Goal: Communication & Community: Answer question/provide support

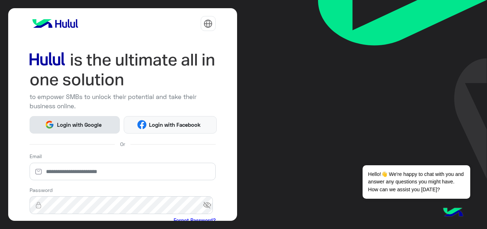
click at [94, 124] on span "Login with Google" at bounding box center [79, 125] width 50 height 8
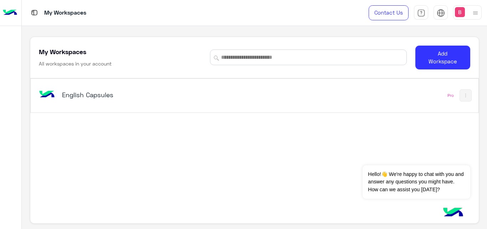
click at [151, 102] on div "English Capsules" at bounding box center [167, 95] width 261 height 21
click at [109, 94] on h5 "English Capsules" at bounding box center [140, 95] width 156 height 9
click at [77, 89] on div "English Capsules" at bounding box center [167, 95] width 261 height 21
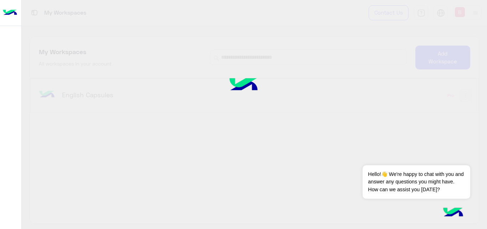
click at [77, 89] on div at bounding box center [243, 114] width 487 height 229
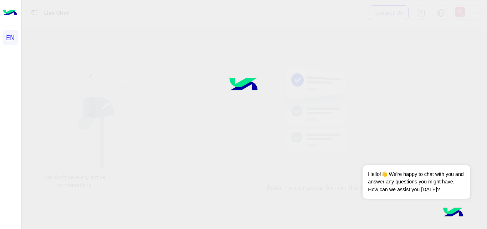
click at [97, 108] on div at bounding box center [243, 114] width 487 height 229
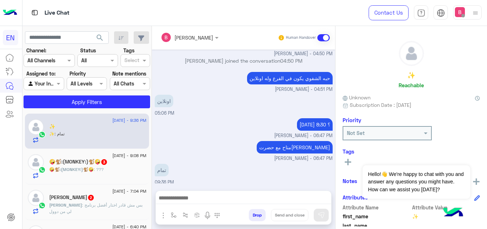
scroll to position [109, 0]
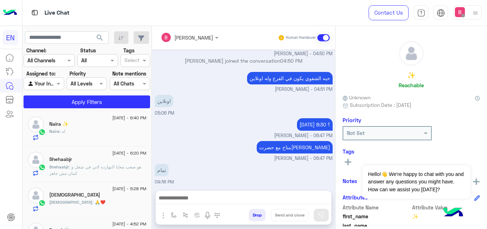
click at [60, 61] on div at bounding box center [49, 60] width 51 height 8
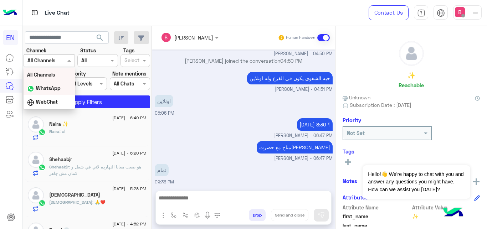
click at [53, 88] on b "WhatsApp" at bounding box center [48, 88] width 25 height 6
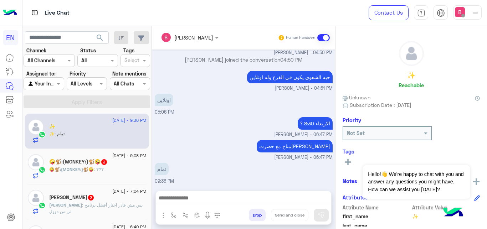
click at [50, 59] on input "text" at bounding box center [40, 60] width 26 height 7
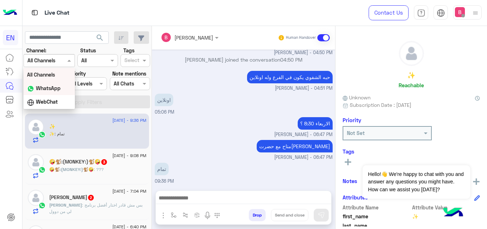
click at [57, 88] on b "WhatsApp" at bounding box center [48, 88] width 25 height 6
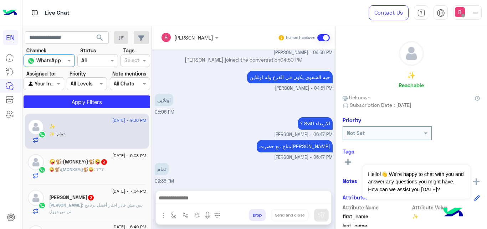
click at [113, 170] on div "🤪🐒:(MONKEY:)🐒🤪 : ???" at bounding box center [97, 172] width 97 height 12
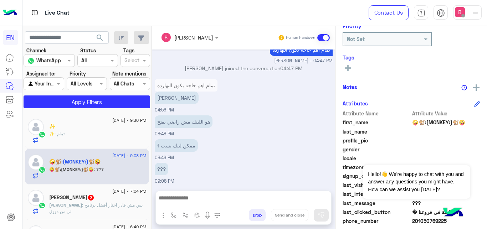
scroll to position [109, 0]
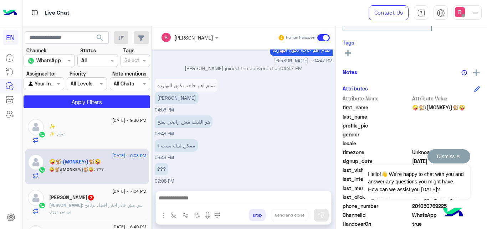
click at [458, 157] on button "Dismiss ✕" at bounding box center [448, 156] width 43 height 14
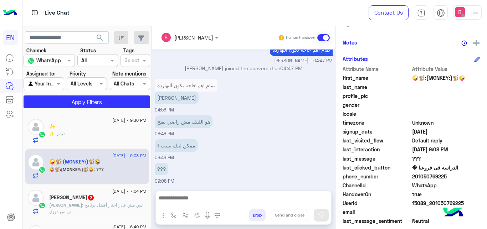
scroll to position [155, 0]
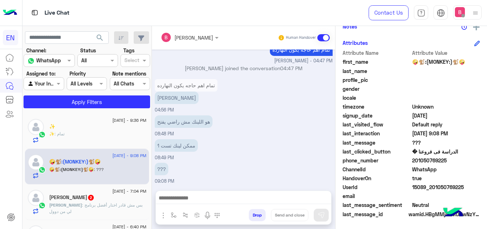
drag, startPoint x: 414, startPoint y: 162, endPoint x: 448, endPoint y: 159, distance: 34.3
click at [458, 161] on span "201050769225" at bounding box center [446, 160] width 68 height 7
copy span "01050769225"
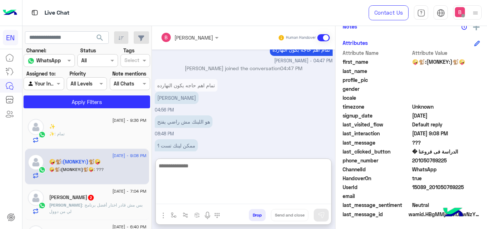
click at [210, 201] on textarea at bounding box center [243, 182] width 175 height 43
paste textarea "**********"
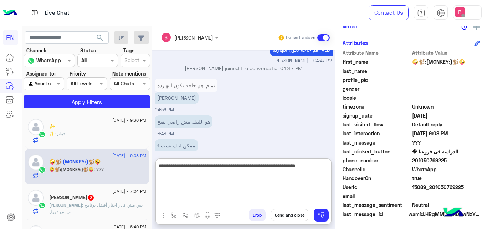
type textarea "**********"
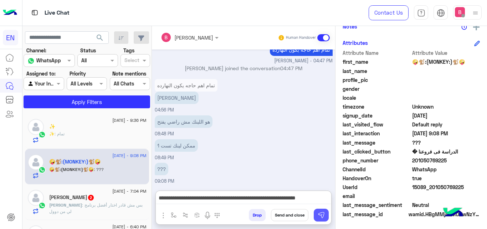
click at [322, 214] on img at bounding box center [321, 215] width 7 height 7
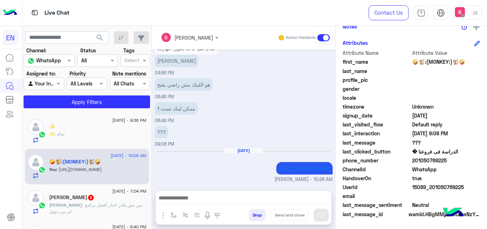
scroll to position [73, 0]
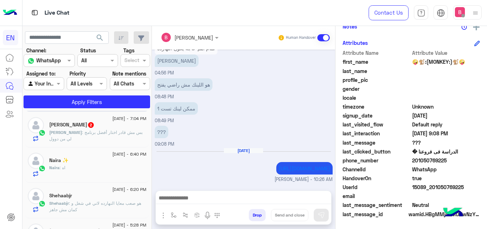
click at [111, 138] on p "Mahmoud : بس مش قادر اختار أفضل برنامج لي من دوول" at bounding box center [97, 135] width 97 height 13
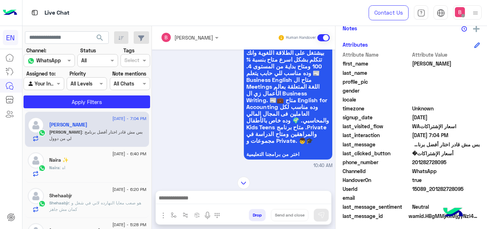
scroll to position [155, 0]
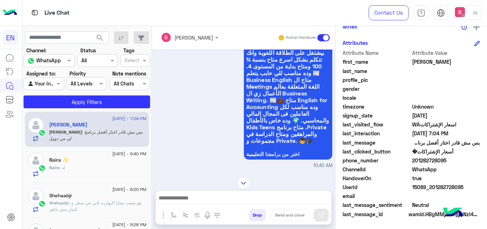
drag, startPoint x: 413, startPoint y: 160, endPoint x: 455, endPoint y: 158, distance: 41.8
click at [455, 158] on span "201282728095" at bounding box center [446, 160] width 68 height 7
copy span "01282728095"
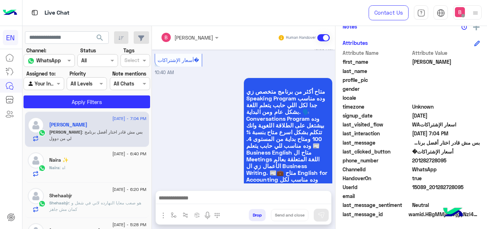
scroll to position [341, 0]
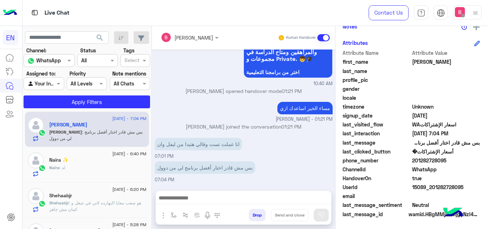
click at [226, 210] on div "Drop Send and close" at bounding box center [278, 217] width 106 height 16
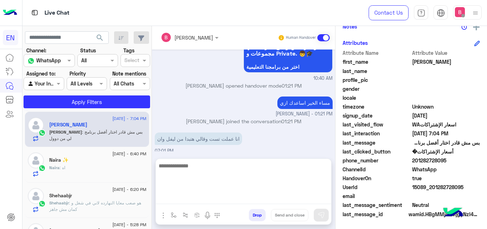
click at [234, 204] on textarea at bounding box center [243, 182] width 175 height 43
type textarea "*"
type textarea "**********"
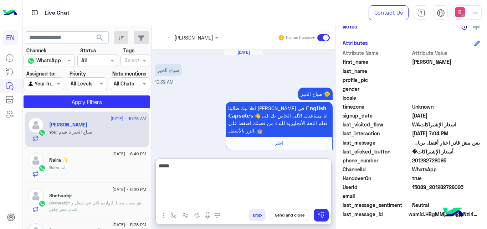
scroll to position [409, 0]
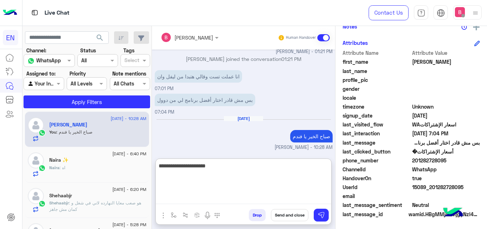
type textarea "**********"
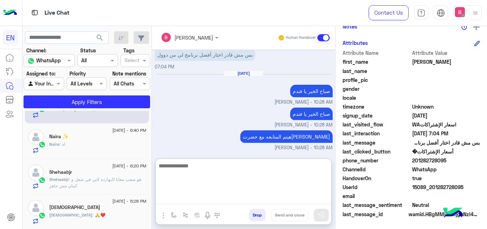
scroll to position [109, 0]
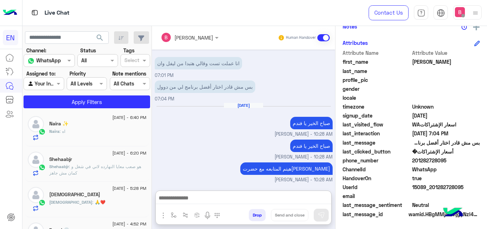
click at [113, 137] on div "Naira : اه" at bounding box center [97, 134] width 97 height 12
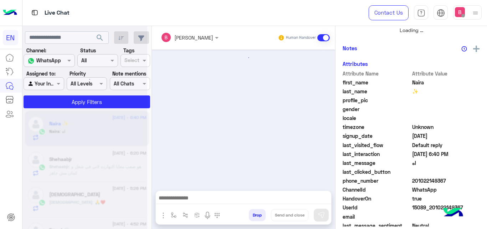
scroll to position [153, 0]
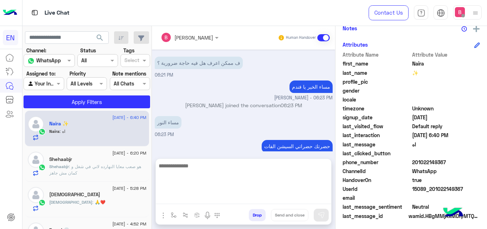
click at [220, 202] on textarea at bounding box center [243, 182] width 175 height 43
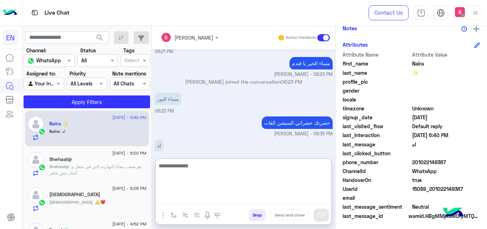
scroll to position [169, 0]
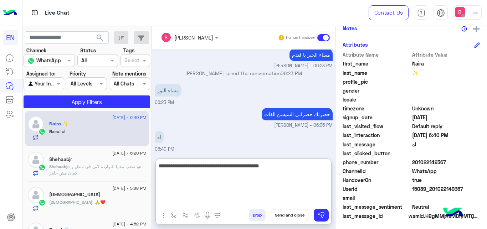
type textarea "**********"
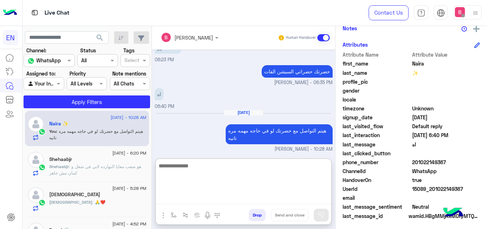
scroll to position [0, 0]
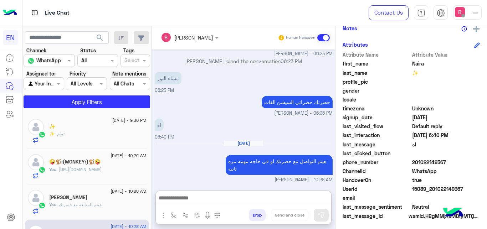
click at [47, 84] on div at bounding box center [44, 83] width 40 height 8
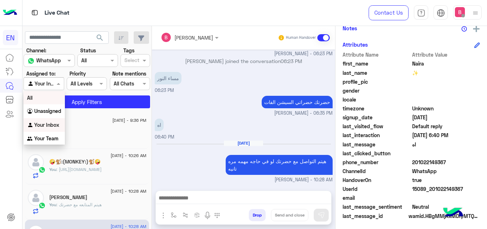
scroll to position [180, 0]
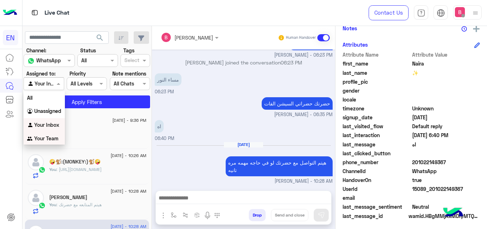
click at [50, 139] on b "Your Team" at bounding box center [46, 138] width 24 height 6
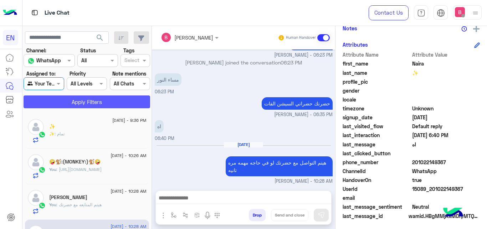
click at [72, 102] on button "Apply Filters" at bounding box center [87, 102] width 127 height 13
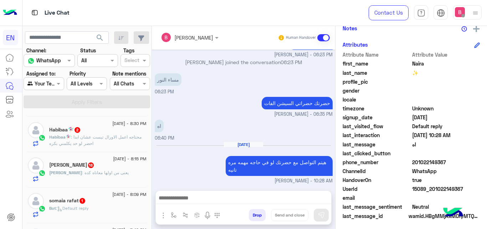
scroll to position [182, 0]
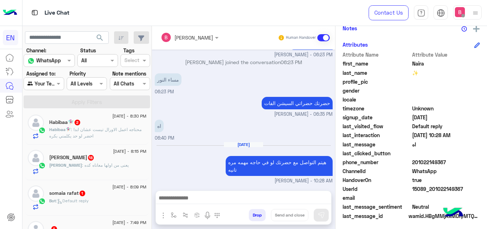
click at [109, 138] on p "Habibaa🧚🏻‍♀️ : محتاجه اعمل الاورال تيست عشان ابدا احضر لو حد يكلمني بكره" at bounding box center [97, 133] width 97 height 13
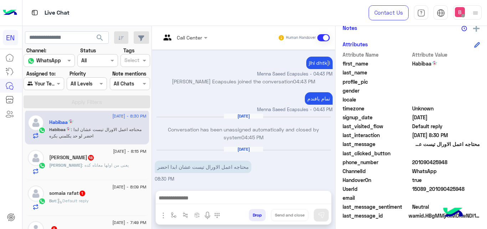
scroll to position [227, 0]
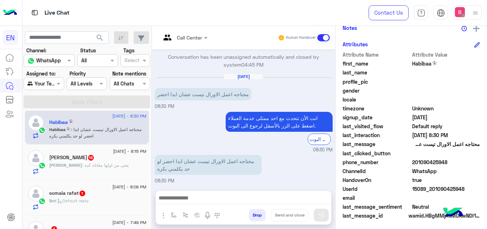
drag, startPoint x: 413, startPoint y: 161, endPoint x: 435, endPoint y: 162, distance: 22.1
click at [464, 162] on span "201090425948" at bounding box center [446, 162] width 68 height 7
copy span "01090425948"
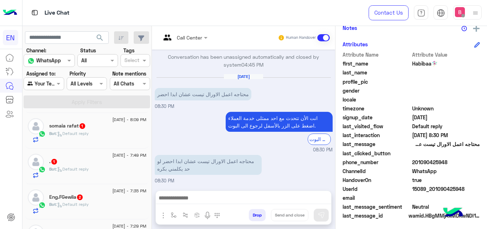
scroll to position [291, 0]
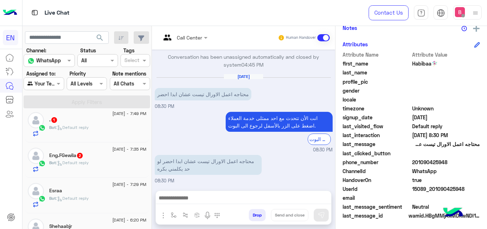
click at [102, 165] on div "Bot : Default reply" at bounding box center [97, 166] width 97 height 12
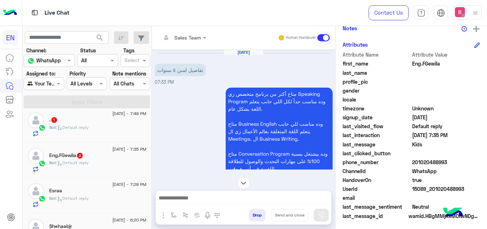
click at [198, 34] on div at bounding box center [183, 37] width 53 height 8
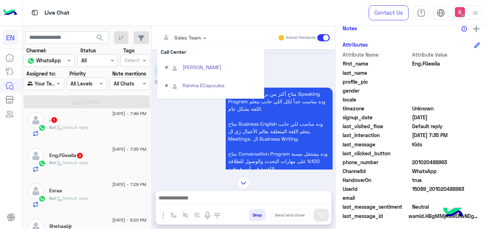
scroll to position [100, 0]
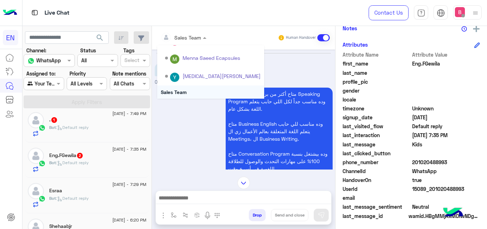
click at [195, 87] on div "Sales Team" at bounding box center [210, 92] width 107 height 13
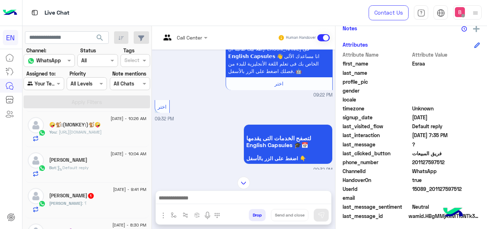
scroll to position [109, 0]
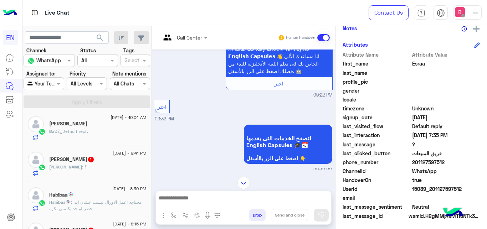
click at [76, 138] on div "Bot : Default reply" at bounding box center [97, 134] width 97 height 12
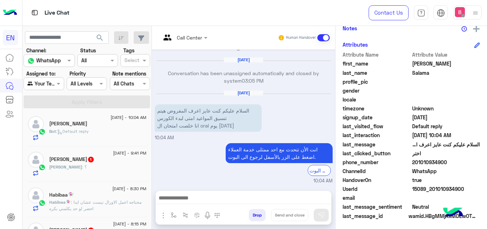
scroll to position [155, 0]
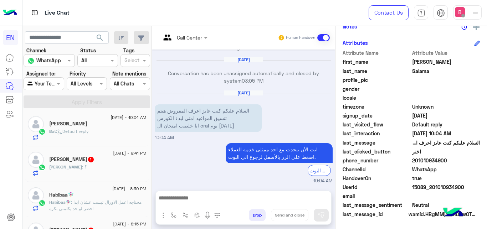
drag, startPoint x: 415, startPoint y: 160, endPoint x: 444, endPoint y: 165, distance: 29.7
click at [452, 160] on span "201010934900" at bounding box center [446, 160] width 68 height 7
click at [445, 168] on span "WhatsApp" at bounding box center [446, 169] width 68 height 7
drag, startPoint x: 414, startPoint y: 159, endPoint x: 453, endPoint y: 160, distance: 39.2
click at [453, 160] on span "201010934900" at bounding box center [446, 160] width 68 height 7
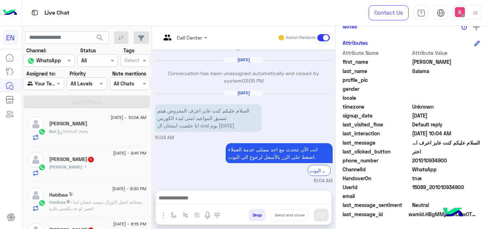
copy span "01010934900"
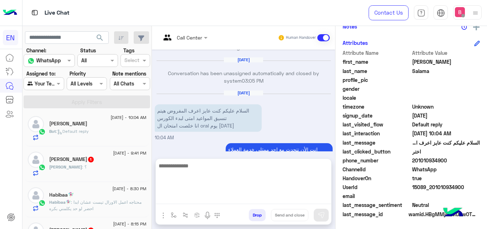
click at [213, 198] on textarea at bounding box center [243, 182] width 175 height 43
type textarea "**********"
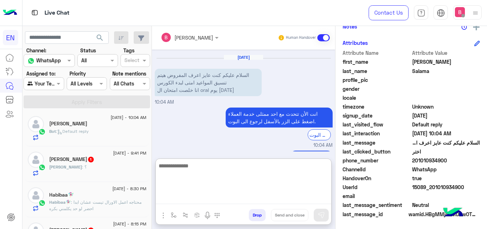
scroll to position [210, 0]
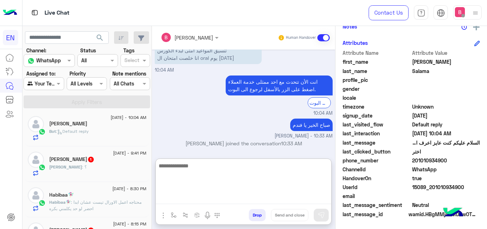
click at [260, 169] on textarea at bounding box center [243, 182] width 175 height 43
type textarea "**********"
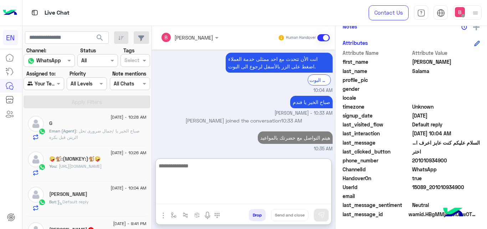
scroll to position [145, 0]
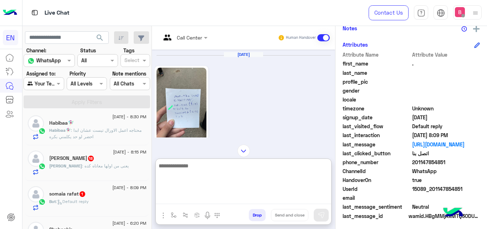
scroll to position [244, 0]
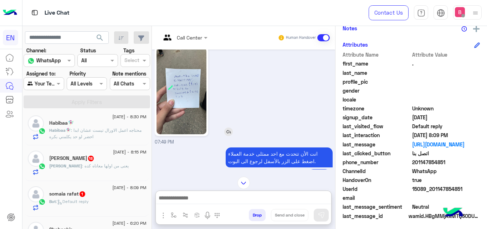
click at [182, 91] on img at bounding box center [181, 91] width 50 height 87
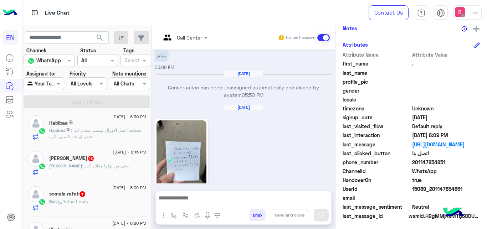
scroll to position [248, 0]
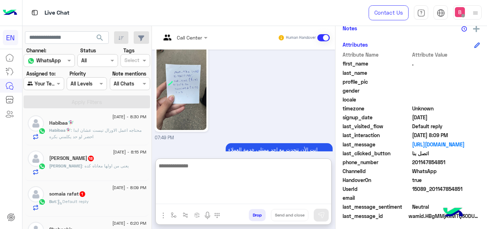
click at [238, 196] on textarea at bounding box center [243, 182] width 175 height 43
type textarea "*"
type textarea "**********"
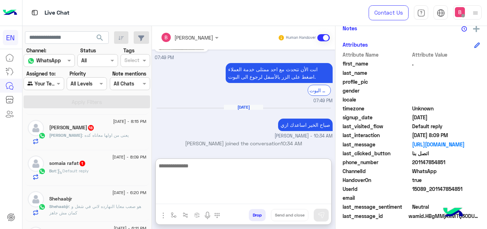
scroll to position [182, 0]
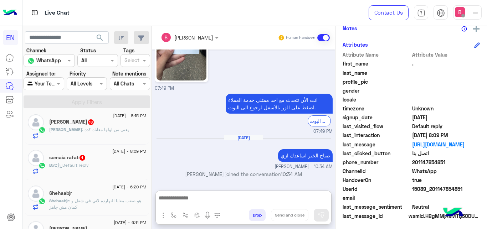
click at [118, 174] on div "Bot : Default reply" at bounding box center [97, 168] width 97 height 12
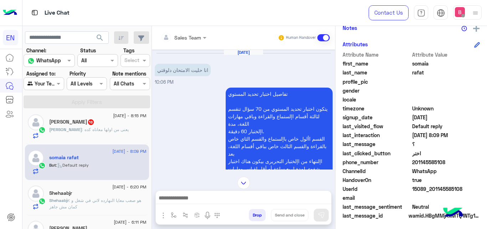
scroll to position [546, 0]
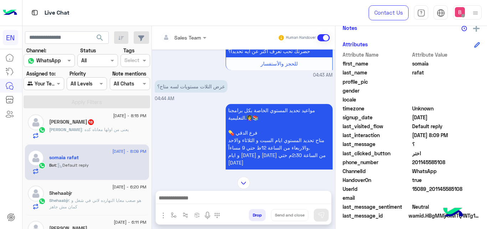
click at [198, 37] on div at bounding box center [183, 37] width 53 height 8
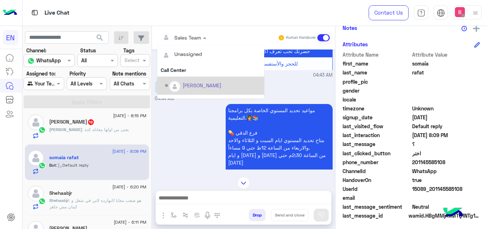
scroll to position [118, 0]
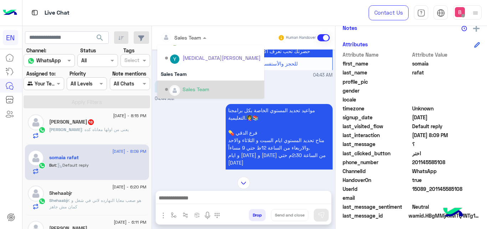
click at [188, 87] on div "Sales Team" at bounding box center [196, 89] width 27 height 7
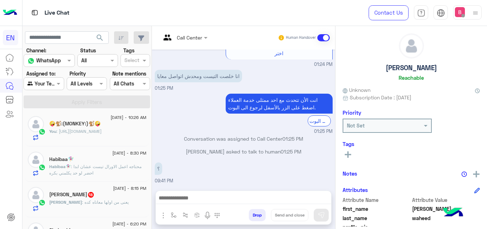
scroll to position [145, 0]
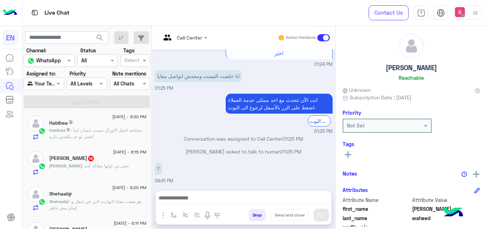
click at [84, 166] on span ": يعنى من اولها معاناه كده" at bounding box center [105, 165] width 47 height 5
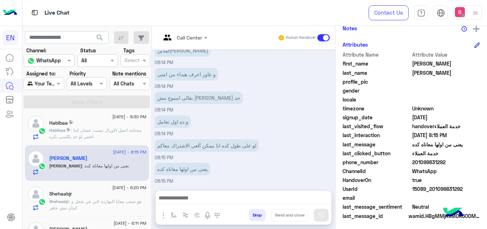
drag, startPoint x: 414, startPoint y: 162, endPoint x: 449, endPoint y: 164, distance: 34.6
click at [464, 163] on span "201099831292" at bounding box center [446, 162] width 68 height 7
copy span "01099831292"
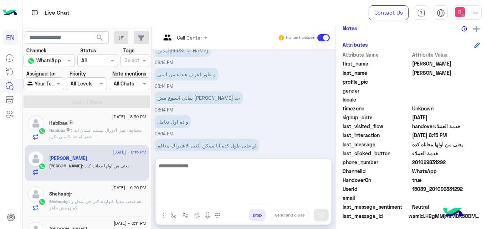
click at [206, 202] on textarea at bounding box center [243, 182] width 175 height 43
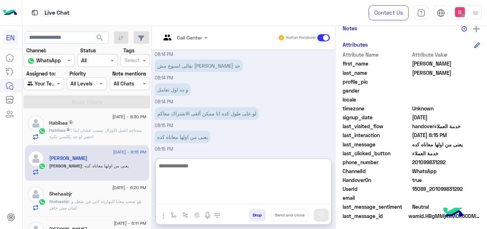
scroll to position [488, 0]
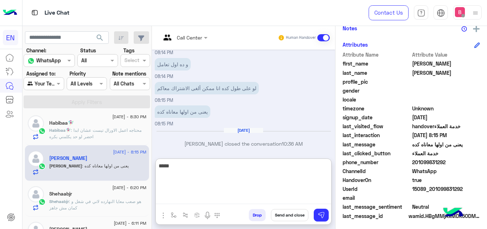
type textarea "******"
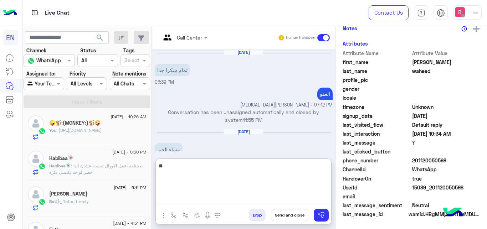
scroll to position [202, 0]
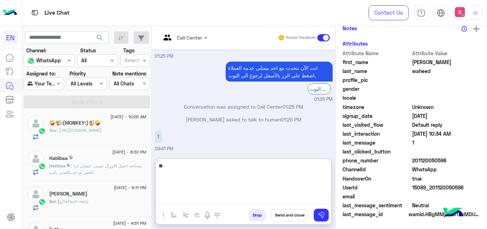
type textarea "*"
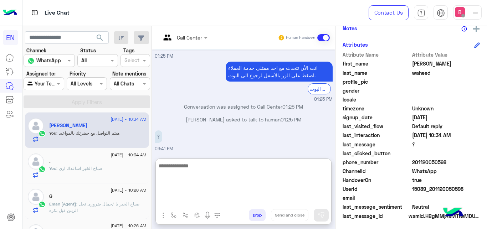
scroll to position [0, 0]
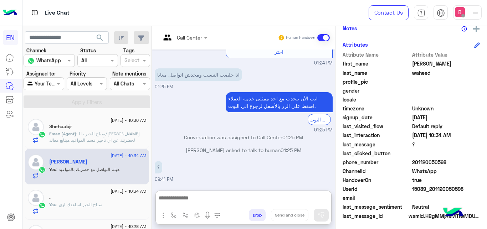
click at [120, 138] on span ": صباح الخير يا ا/[PERSON_NAME] لحضرتك عن اي تأخير قسم المواعيد هيتابع معاك الن…" at bounding box center [94, 140] width 91 height 18
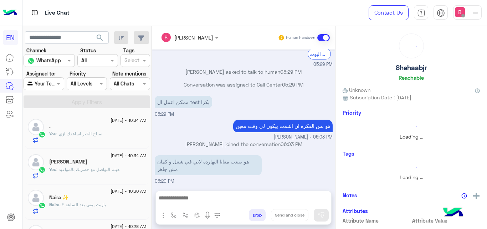
scroll to position [4, 0]
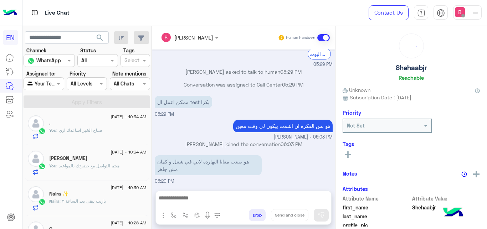
click at [48, 86] on div at bounding box center [44, 83] width 40 height 8
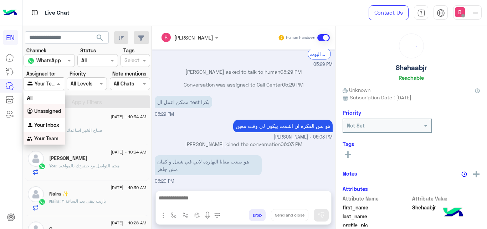
scroll to position [0, 0]
drag, startPoint x: 50, startPoint y: 110, endPoint x: 60, endPoint y: 103, distance: 11.9
click at [50, 109] on b "Unassigned" at bounding box center [47, 111] width 27 height 6
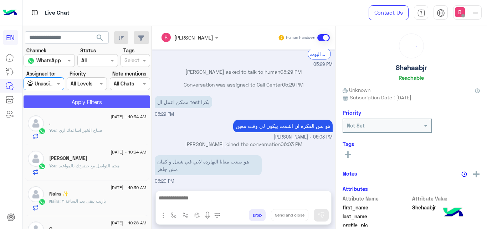
click at [65, 100] on button "Apply Filters" at bounding box center [87, 102] width 127 height 13
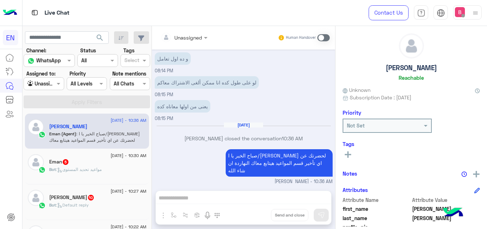
click at [102, 164] on div "Eman 5" at bounding box center [97, 162] width 97 height 7
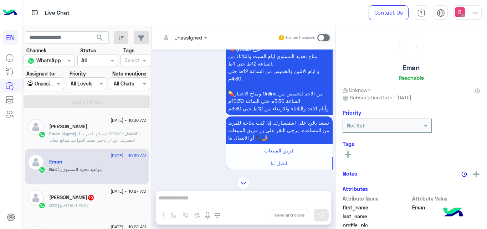
scroll to position [729, 0]
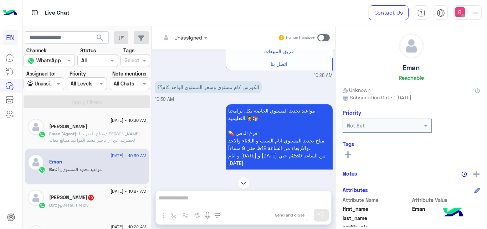
click at [174, 36] on input "text" at bounding box center [175, 37] width 29 height 7
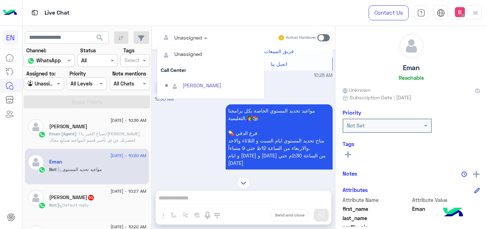
scroll to position [118, 0]
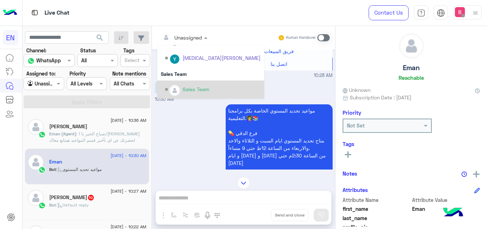
click at [181, 88] on div "Sales Team" at bounding box center [213, 89] width 96 height 12
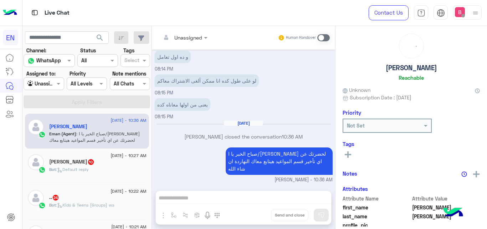
scroll to position [130, 0]
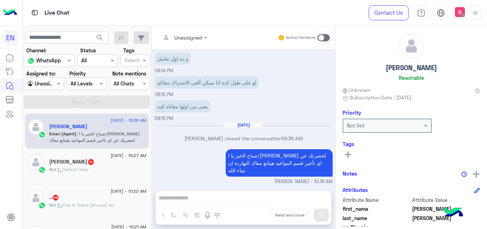
click at [108, 169] on div "Bot : Default reply" at bounding box center [97, 172] width 97 height 12
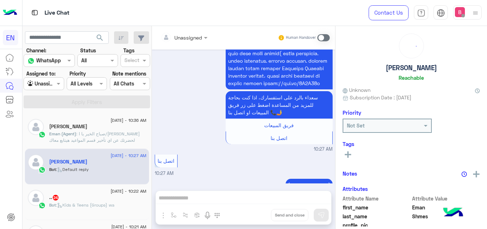
scroll to position [264, 0]
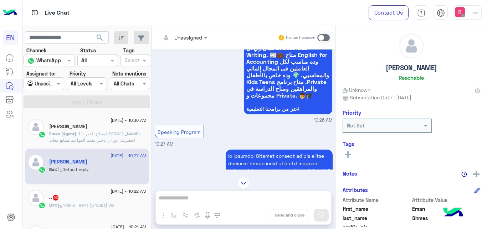
click at [197, 29] on div "Unassigned Human Handover" at bounding box center [243, 38] width 183 height 24
click at [192, 34] on div at bounding box center [184, 37] width 54 height 8
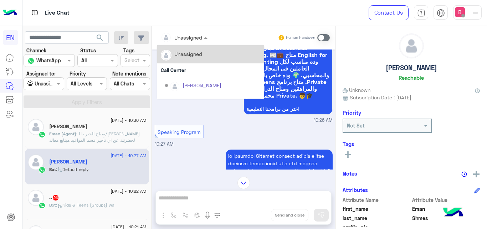
scroll to position [118, 0]
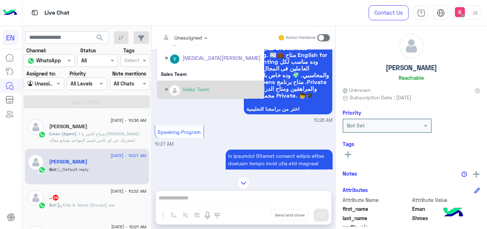
click at [192, 91] on div "Sales Team" at bounding box center [196, 89] width 27 height 7
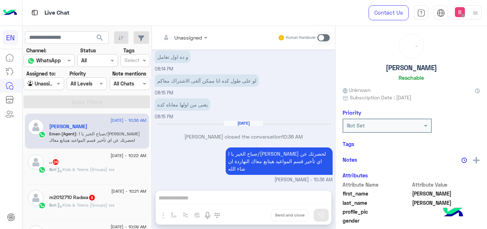
scroll to position [130, 0]
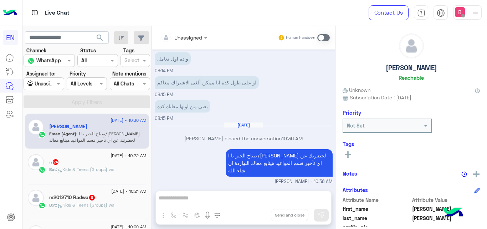
click at [108, 164] on div ".. 24" at bounding box center [97, 162] width 97 height 7
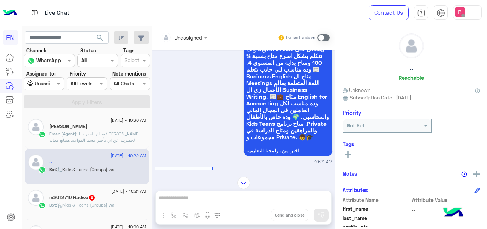
scroll to position [262, 0]
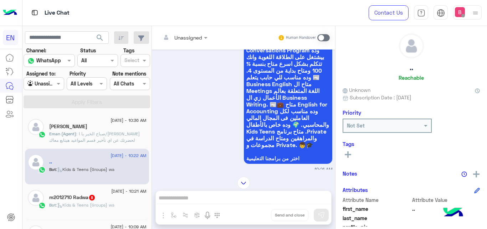
click at [198, 36] on div at bounding box center [184, 37] width 54 height 8
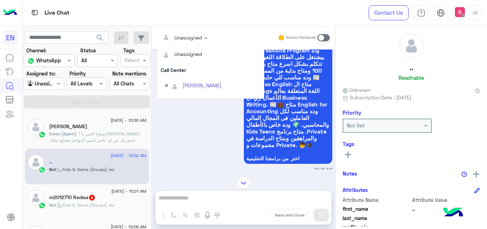
scroll to position [118, 0]
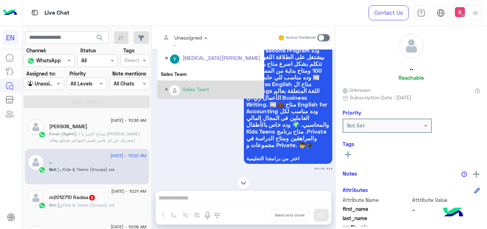
click at [184, 86] on div "Sales Team" at bounding box center [196, 89] width 27 height 7
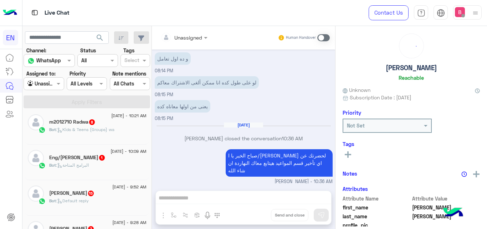
scroll to position [4, 0]
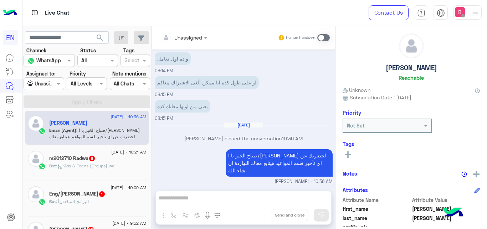
click at [79, 167] on span ": Kids & Teens (Groups) wa" at bounding box center [85, 165] width 58 height 5
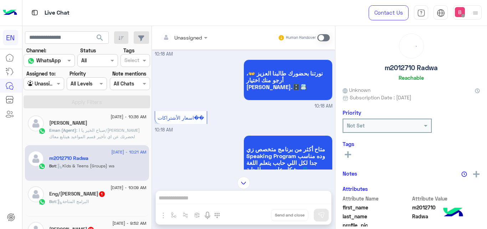
click at [199, 40] on div at bounding box center [184, 37] width 54 height 8
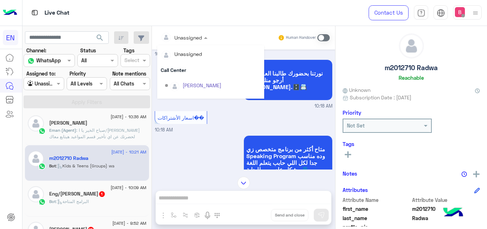
scroll to position [142, 0]
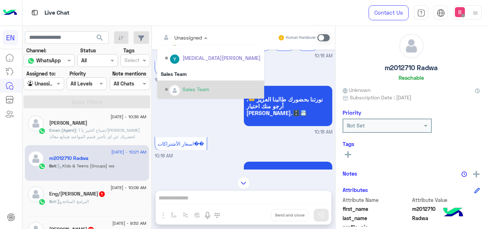
click at [195, 88] on div "Sales Team" at bounding box center [196, 89] width 27 height 7
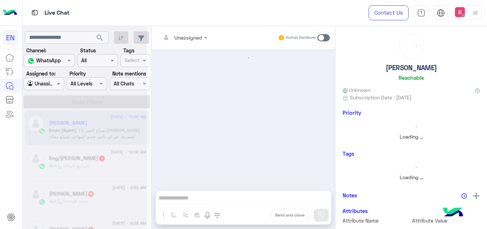
scroll to position [4, 0]
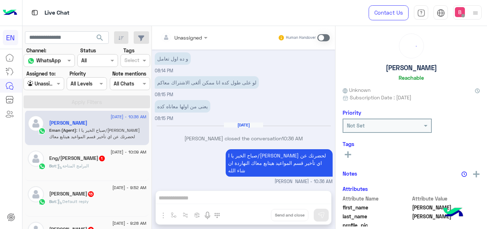
click at [115, 166] on div "Bot : البرامج المتاحة" at bounding box center [97, 169] width 97 height 12
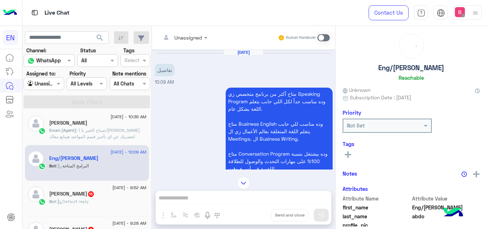
click at [190, 34] on div at bounding box center [184, 37] width 54 height 8
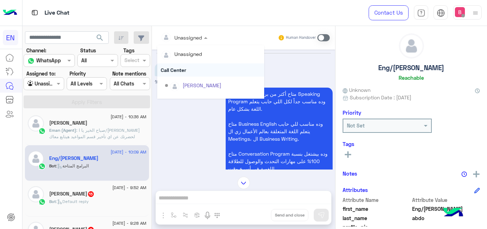
scroll to position [118, 0]
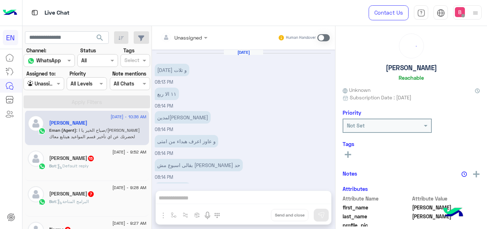
scroll to position [130, 0]
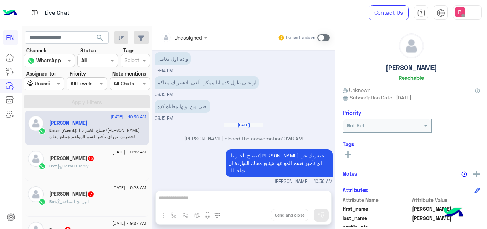
click at [115, 164] on div "Bot : Default reply" at bounding box center [97, 169] width 97 height 12
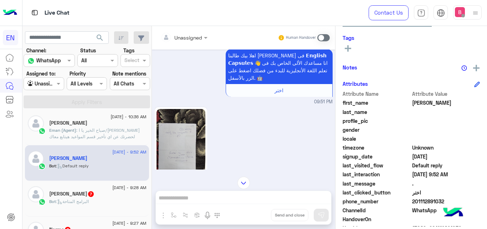
scroll to position [155, 0]
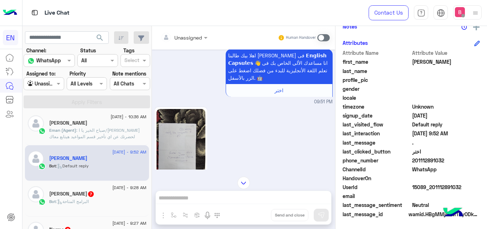
drag, startPoint x: 414, startPoint y: 161, endPoint x: 452, endPoint y: 159, distance: 38.9
click at [452, 159] on span "201112891032" at bounding box center [446, 160] width 68 height 7
copy span "01112891032"
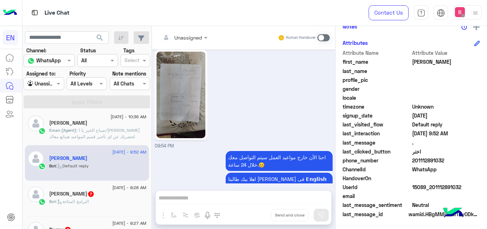
scroll to position [1245, 0]
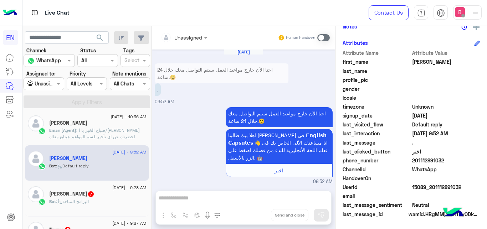
click at [325, 40] on span at bounding box center [323, 37] width 12 height 7
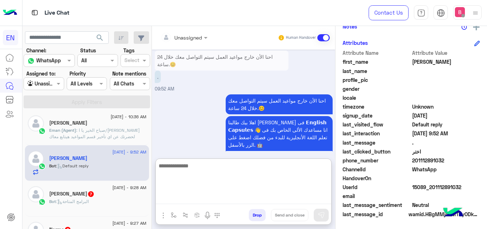
click at [230, 198] on textarea at bounding box center [243, 182] width 175 height 43
type textarea "**********"
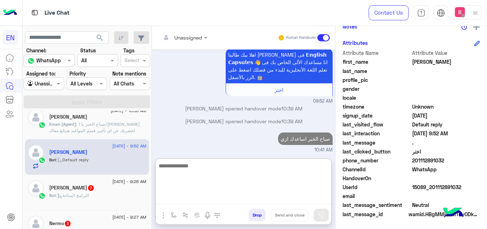
scroll to position [76, 0]
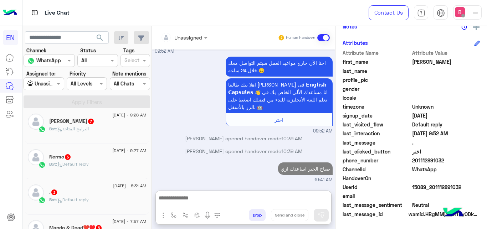
click at [101, 121] on div "[PERSON_NAME] 7" at bounding box center [97, 121] width 97 height 7
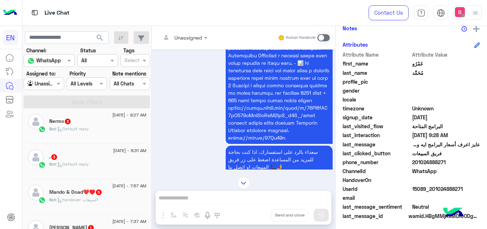
scroll to position [1102, 0]
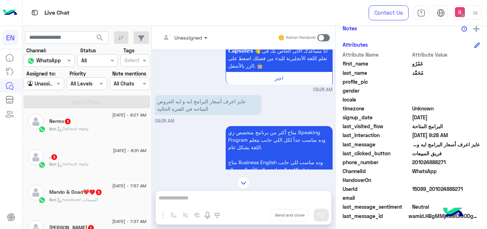
click at [204, 38] on span at bounding box center [206, 37] width 9 height 7
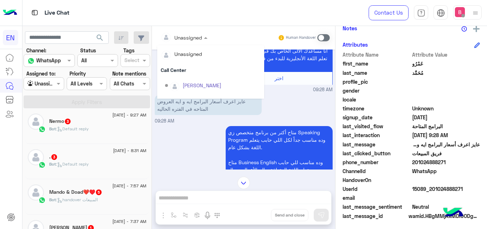
scroll to position [118, 0]
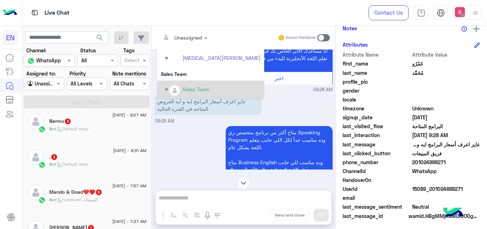
click at [201, 86] on div "Sales Team" at bounding box center [213, 89] width 96 height 12
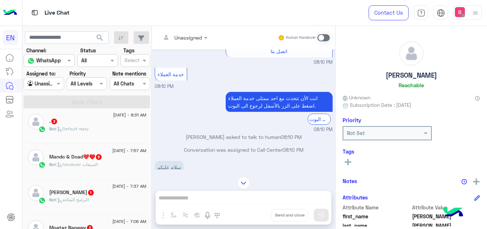
scroll to position [0, 0]
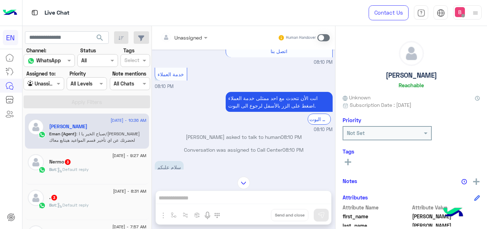
click at [113, 154] on span "[DATE] - 9:27 AM" at bounding box center [129, 156] width 34 height 6
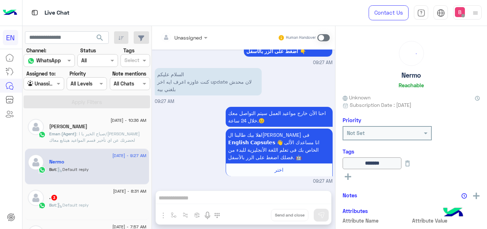
scroll to position [302, 0]
click at [188, 41] on div "Unassigned" at bounding box center [188, 37] width 28 height 7
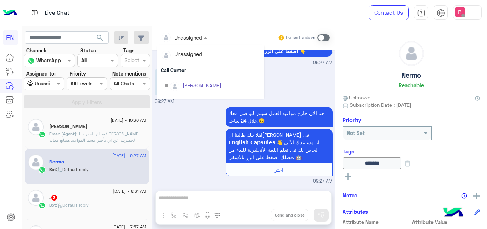
click at [185, 204] on div "Sales Team" at bounding box center [196, 207] width 27 height 7
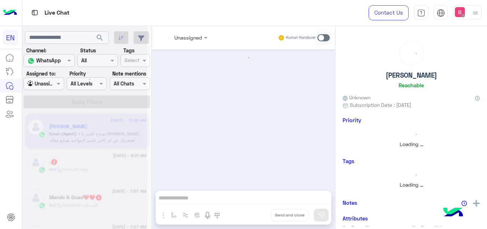
scroll to position [130, 0]
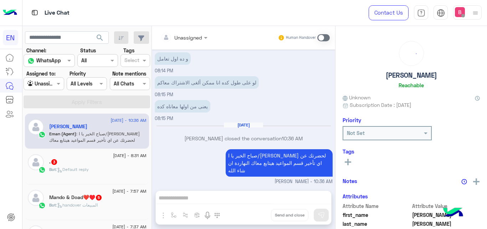
click at [106, 173] on div "Bot : Default reply" at bounding box center [97, 172] width 97 height 12
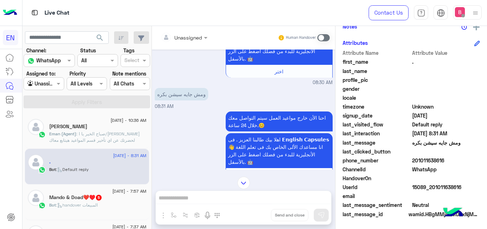
scroll to position [195, 0]
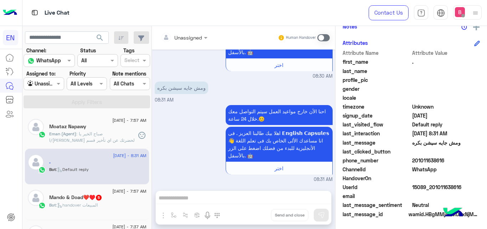
click at [321, 38] on span at bounding box center [323, 37] width 12 height 7
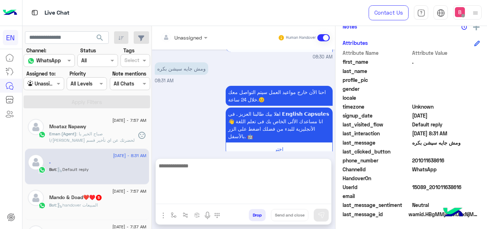
click at [266, 203] on textarea at bounding box center [243, 182] width 175 height 43
type textarea "**********"
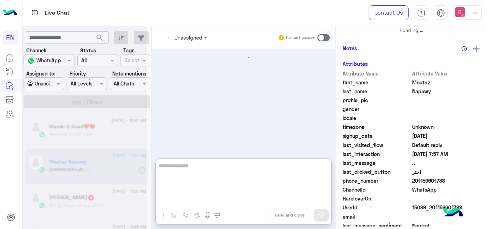
scroll to position [153, 0]
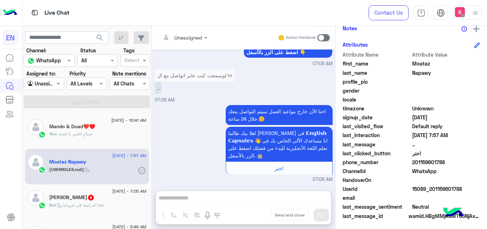
click at [51, 78] on div "Agent Filter Unassigned" at bounding box center [44, 83] width 40 height 13
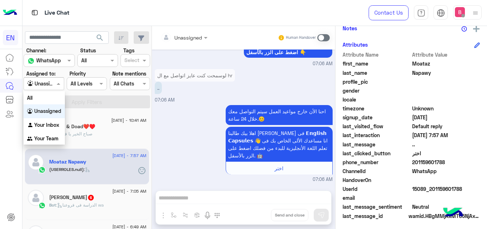
click at [50, 84] on div at bounding box center [44, 83] width 40 height 8
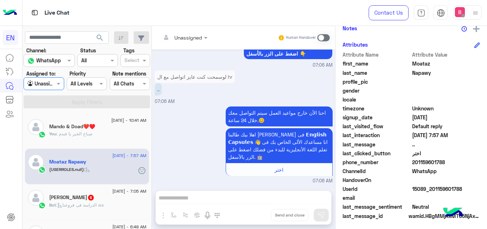
click at [51, 88] on div "Agent Filter Unassigned" at bounding box center [44, 83] width 40 height 13
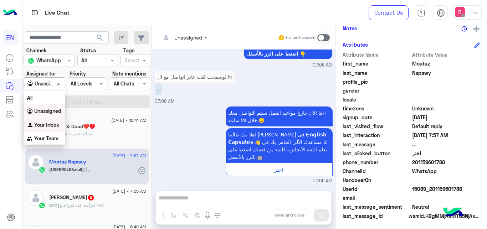
click at [44, 123] on b "Your Inbox" at bounding box center [46, 125] width 25 height 6
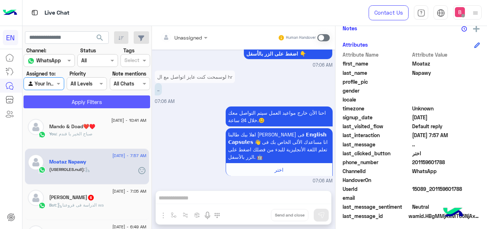
click at [62, 102] on button "Apply Filters" at bounding box center [87, 102] width 127 height 13
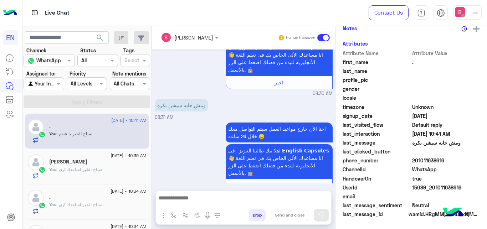
scroll to position [244, 0]
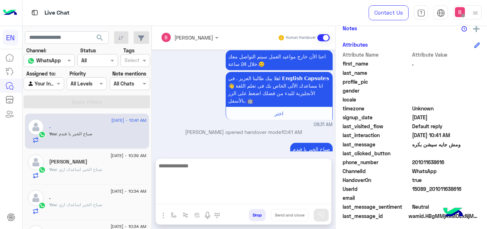
click at [262, 195] on textarea at bounding box center [243, 182] width 175 height 43
type textarea "**********"
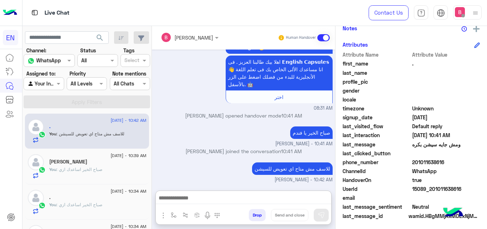
click at [35, 84] on input "text" at bounding box center [35, 83] width 16 height 7
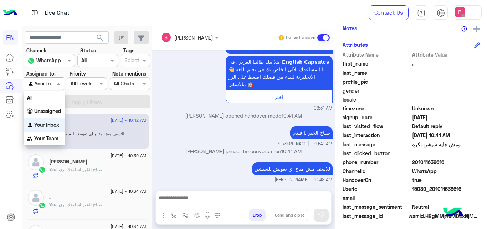
scroll to position [267, 0]
click at [42, 112] on b "Unassigned" at bounding box center [47, 111] width 27 height 6
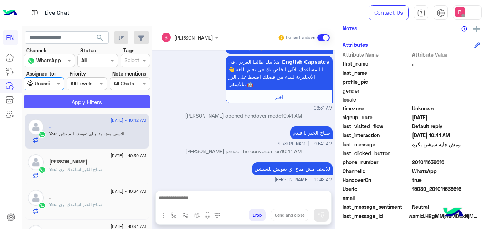
click at [61, 100] on button "Apply Filters" at bounding box center [87, 102] width 127 height 13
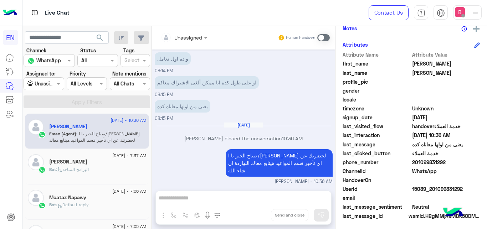
click at [88, 171] on span ": البرامج المتاحة" at bounding box center [72, 169] width 33 height 5
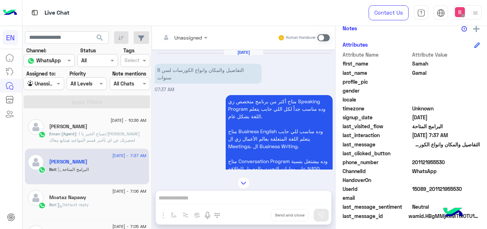
click at [190, 34] on input "text" at bounding box center [175, 37] width 29 height 7
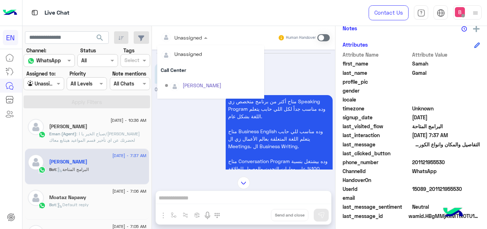
scroll to position [118, 0]
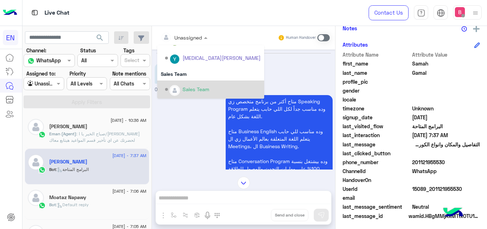
click at [194, 90] on div "Sales Team" at bounding box center [196, 89] width 27 height 7
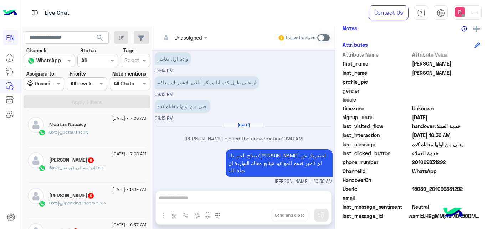
scroll to position [36, 0]
click at [118, 135] on div "Bot : Default reply" at bounding box center [97, 136] width 97 height 12
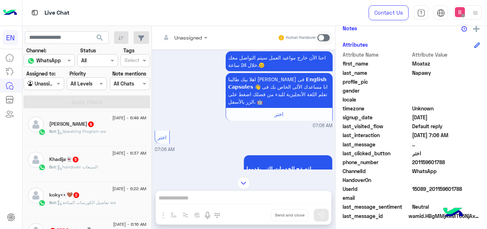
scroll to position [36, 0]
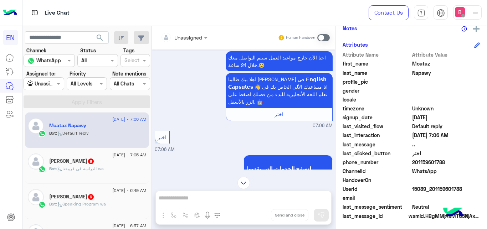
click at [94, 170] on span ": الدراسة فى فروعنا wa" at bounding box center [80, 168] width 48 height 5
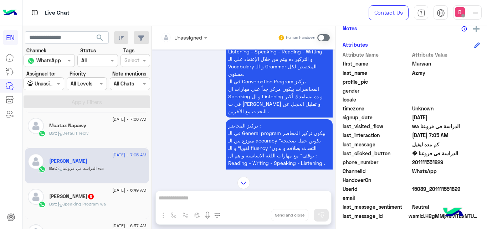
scroll to position [226, 0]
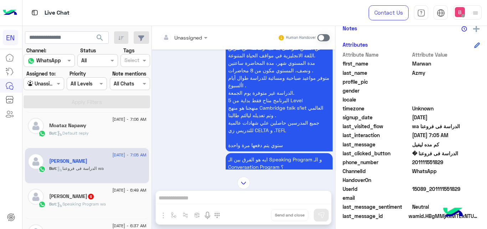
click at [195, 34] on div at bounding box center [184, 37] width 54 height 8
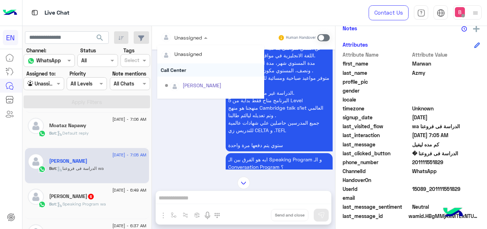
scroll to position [118, 0]
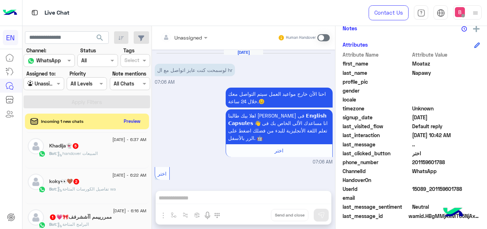
scroll to position [198, 0]
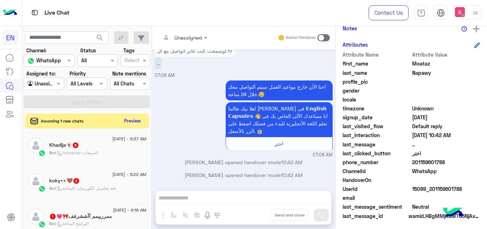
click at [131, 123] on button "Preview" at bounding box center [133, 121] width 22 height 10
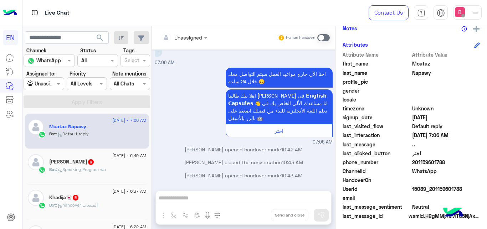
click at [92, 168] on span ": Speaking Program wa" at bounding box center [81, 169] width 50 height 5
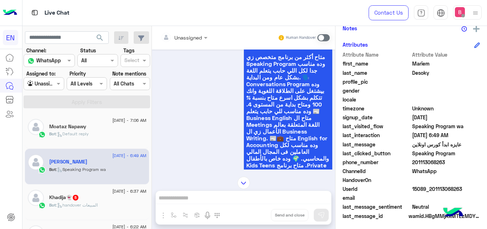
click at [200, 40] on div at bounding box center [184, 37] width 54 height 8
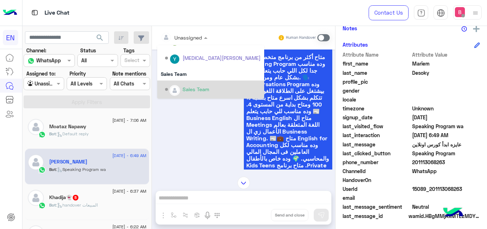
click at [194, 92] on div "Sales Team" at bounding box center [196, 89] width 27 height 7
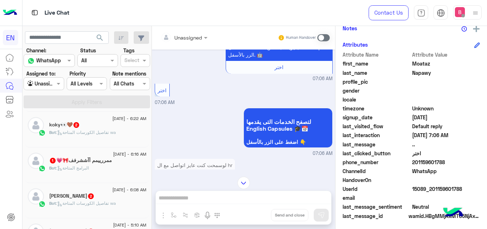
click at [99, 135] on span ": تفاصيل الكورسات المتاحة wa" at bounding box center [86, 132] width 60 height 5
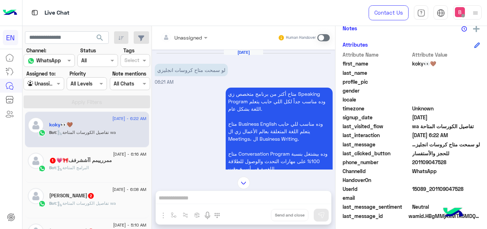
click at [191, 25] on div "Live Chat" at bounding box center [177, 13] width 310 height 26
click at [182, 34] on input "text" at bounding box center [175, 37] width 29 height 7
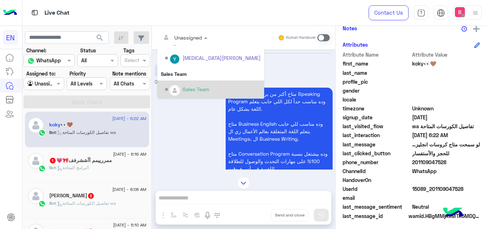
click at [179, 83] on div "Sales Team" at bounding box center [213, 89] width 96 height 12
click at [179, 83] on div "[DATE] لو سمحت متاح كروسات انجليزي 06:21 AM" at bounding box center [244, 68] width 178 height 36
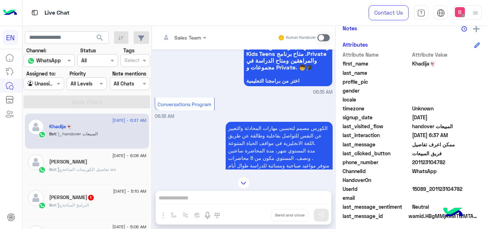
click at [198, 35] on div at bounding box center [183, 37] width 53 height 8
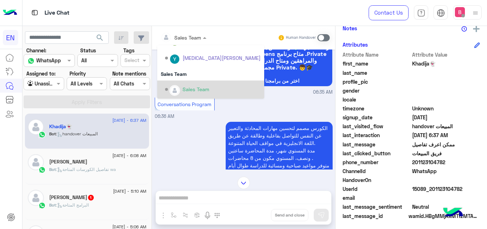
click at [185, 87] on div "Sales Team" at bounding box center [196, 89] width 27 height 7
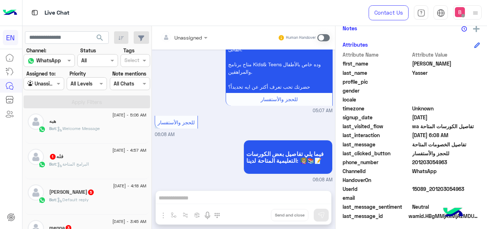
click at [106, 164] on div "Bot : البرامج المتاحة" at bounding box center [97, 167] width 97 height 12
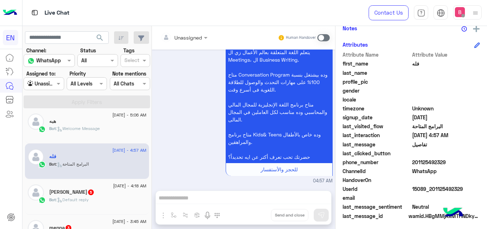
click at [185, 36] on input "text" at bounding box center [175, 37] width 29 height 7
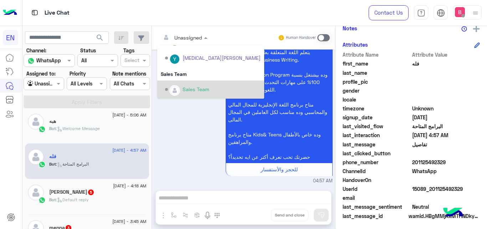
click at [170, 91] on img "Options list" at bounding box center [174, 90] width 9 height 9
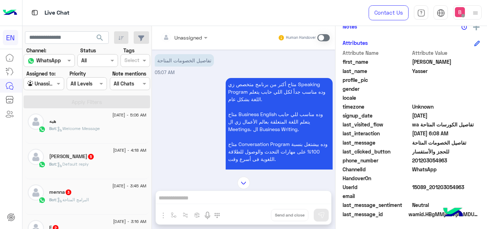
drag, startPoint x: 415, startPoint y: 161, endPoint x: 430, endPoint y: 161, distance: 15.3
click at [455, 161] on span "201203054963" at bounding box center [446, 160] width 68 height 7
click at [167, 90] on div "متاح أكتر من برنامج متخصص زي Speaking Program وده مناسب جداً لكل اللي حابب يتعل…" at bounding box center [244, 165] width 178 height 178
click at [192, 38] on div at bounding box center [184, 37] width 54 height 8
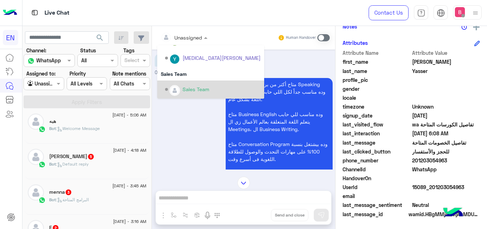
click at [180, 90] on div "Sales Team" at bounding box center [213, 89] width 96 height 12
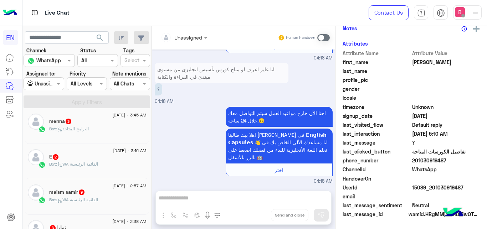
click at [105, 134] on div "Bot : البرامج المتاحة" at bounding box center [97, 132] width 97 height 12
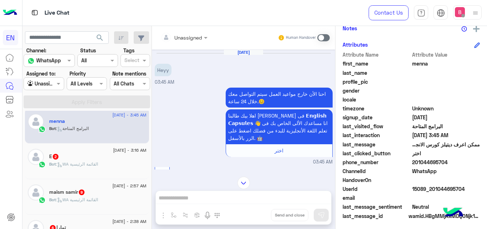
click at [188, 37] on input "text" at bounding box center [175, 37] width 29 height 7
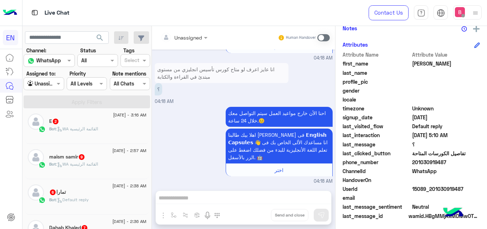
click at [200, 35] on div at bounding box center [184, 37] width 54 height 8
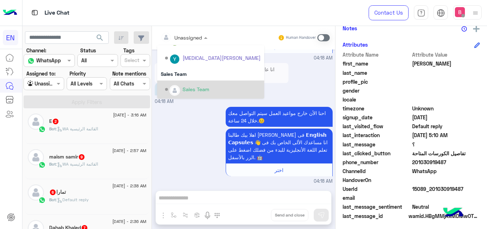
click at [187, 90] on div "Sales Team" at bounding box center [196, 89] width 27 height 7
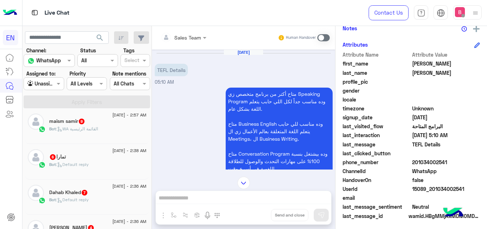
click at [190, 40] on div at bounding box center [183, 37] width 53 height 8
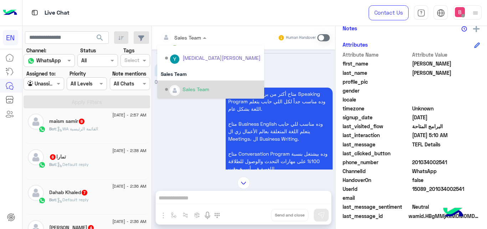
click at [182, 91] on div "Sales Team" at bounding box center [213, 89] width 96 height 12
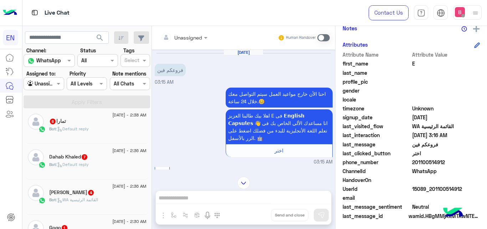
click at [188, 40] on input "text" at bounding box center [175, 37] width 29 height 7
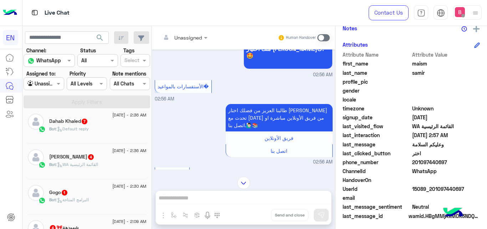
click at [188, 27] on div "Unassigned Human Handover" at bounding box center [243, 38] width 183 height 24
click at [185, 34] on input "text" at bounding box center [175, 37] width 29 height 7
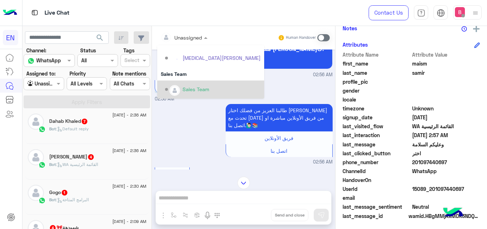
click at [182, 89] on div "Sales Team" at bounding box center [213, 89] width 96 height 12
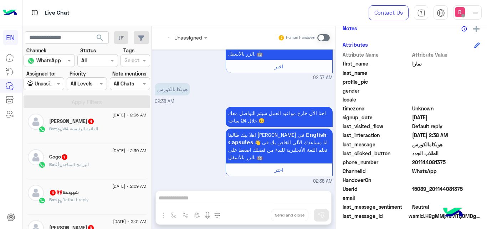
scroll to position [76, 0]
click at [204, 35] on span at bounding box center [206, 37] width 9 height 7
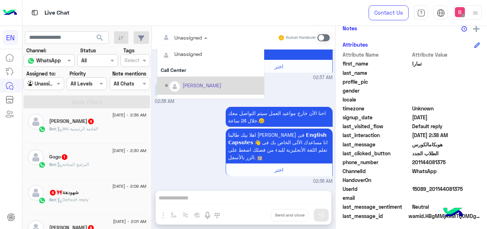
scroll to position [118, 0]
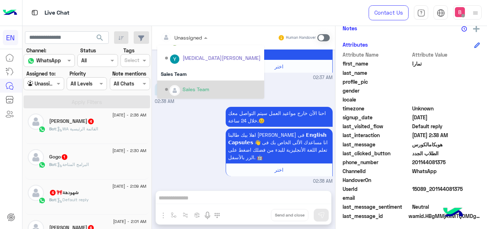
click at [190, 93] on div "Sales Team" at bounding box center [196, 89] width 27 height 7
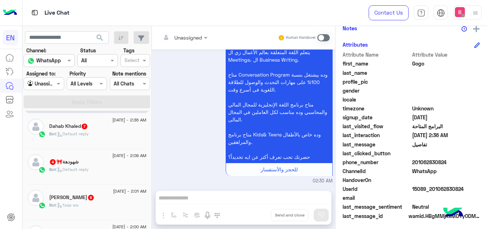
scroll to position [36, 0]
click at [94, 138] on div "Bot : Default reply" at bounding box center [97, 136] width 97 height 12
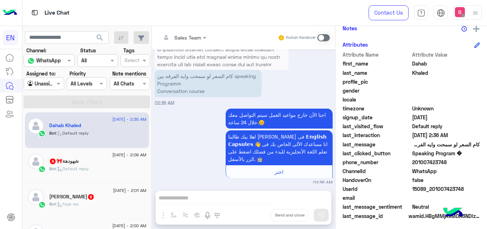
scroll to position [542, 0]
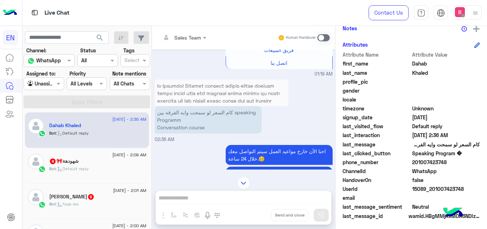
click at [194, 36] on div at bounding box center [183, 37] width 53 height 8
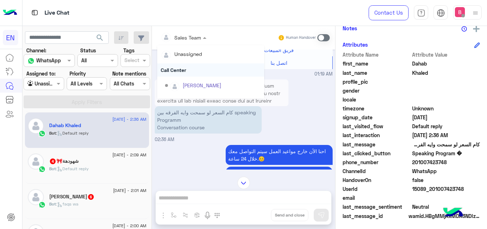
scroll to position [118, 0]
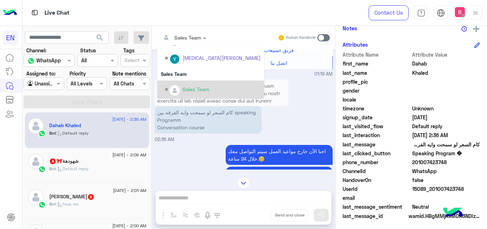
click at [184, 88] on div "Sales Team" at bounding box center [196, 89] width 27 height 7
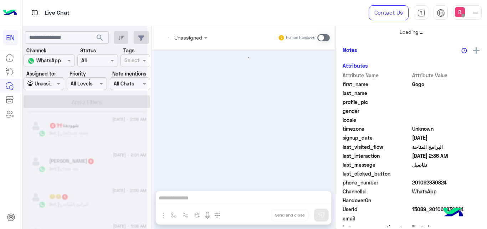
scroll to position [79, 0]
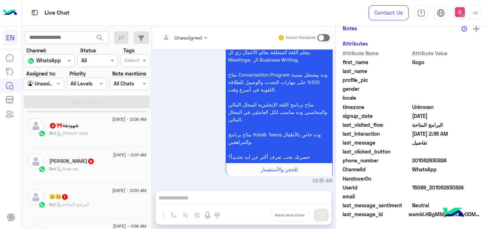
click at [110, 133] on div "Bot : Default reply" at bounding box center [97, 136] width 97 height 12
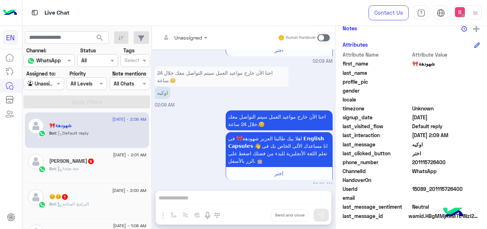
scroll to position [153, 0]
click at [188, 34] on input "text" at bounding box center [175, 37] width 29 height 7
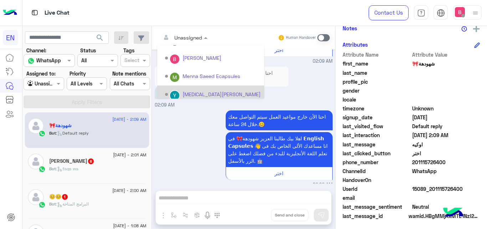
scroll to position [118, 0]
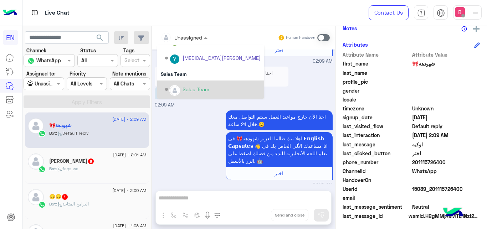
click at [185, 91] on div "Sales Team" at bounding box center [196, 89] width 27 height 7
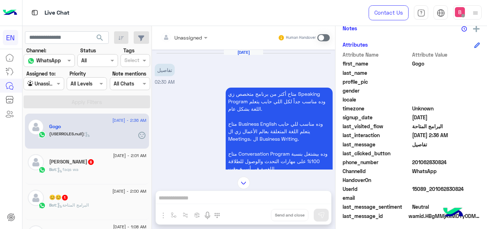
click at [199, 37] on div at bounding box center [184, 37] width 54 height 8
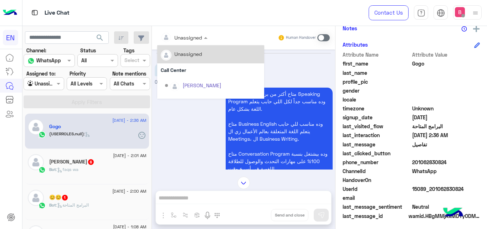
scroll to position [118, 0]
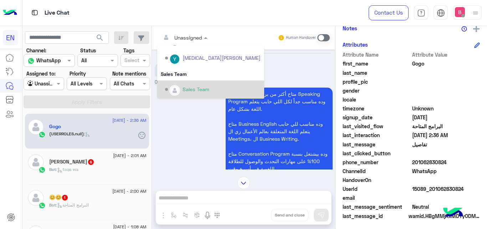
click at [185, 88] on div "Sales Team" at bounding box center [196, 89] width 27 height 7
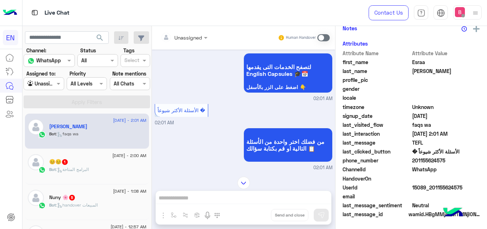
scroll to position [258, 0]
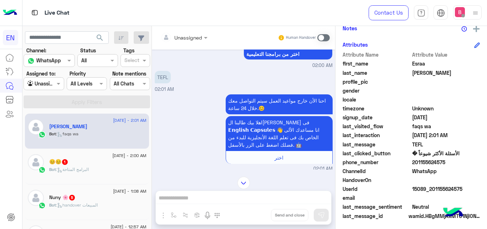
click at [190, 40] on input "text" at bounding box center [175, 37] width 29 height 7
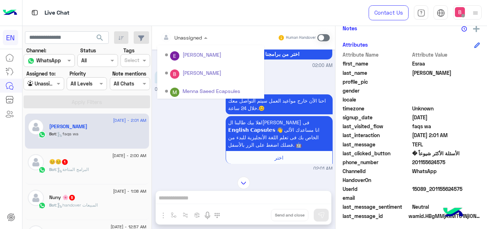
scroll to position [118, 0]
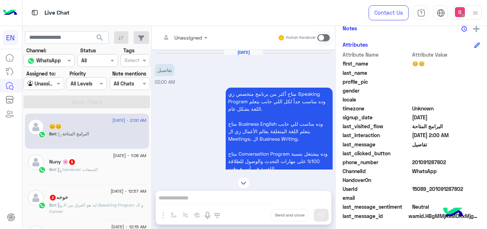
click at [199, 34] on div at bounding box center [184, 37] width 54 height 8
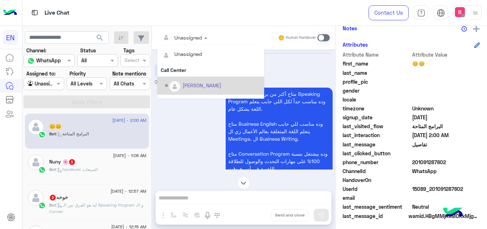
scroll to position [118, 0]
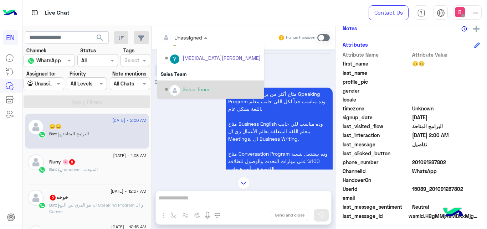
click at [192, 87] on div "Sales Team" at bounding box center [196, 89] width 27 height 7
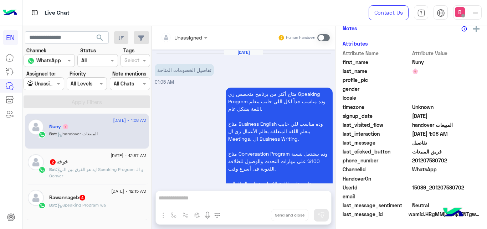
scroll to position [814, 0]
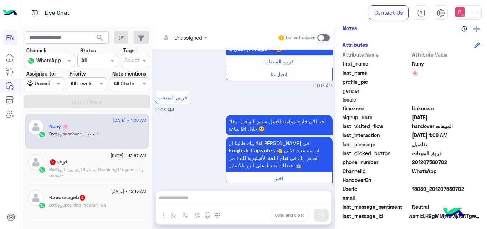
click at [98, 161] on div "خوخه 2" at bounding box center [97, 162] width 97 height 7
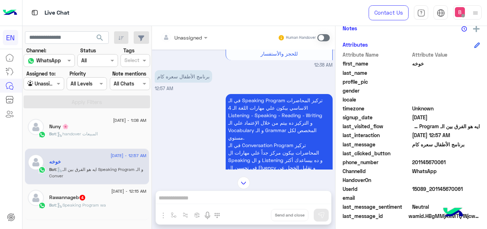
scroll to position [186, 0]
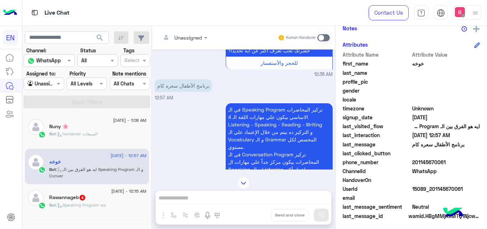
click at [193, 36] on div at bounding box center [184, 37] width 54 height 8
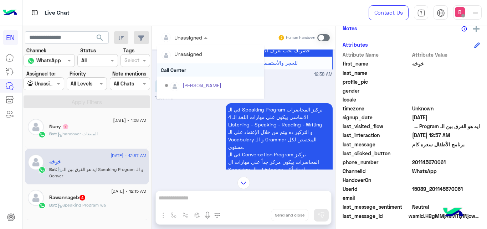
scroll to position [118, 0]
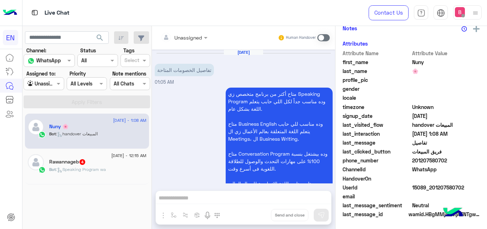
scroll to position [814, 0]
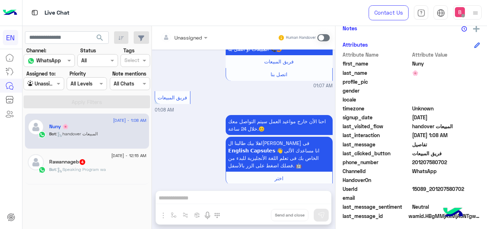
click at [92, 166] on p "Bot : Speaking Program wa" at bounding box center [77, 169] width 57 height 6
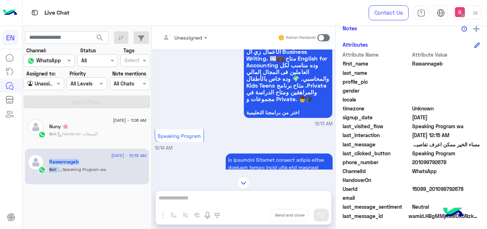
click at [46, 128] on div "[DATE] - 1:08 AM Nuny 🌸 Bot : handover المبيعات" at bounding box center [87, 131] width 119 height 25
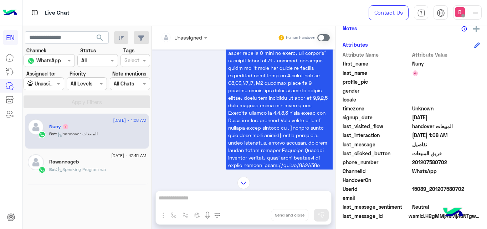
click at [42, 82] on div at bounding box center [44, 83] width 40 height 8
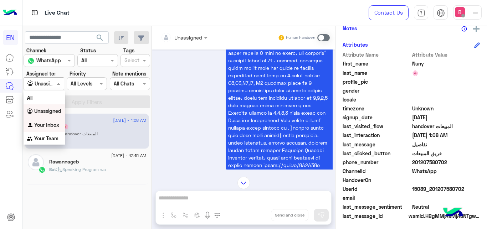
click at [41, 127] on b "Your Inbox" at bounding box center [46, 125] width 25 height 6
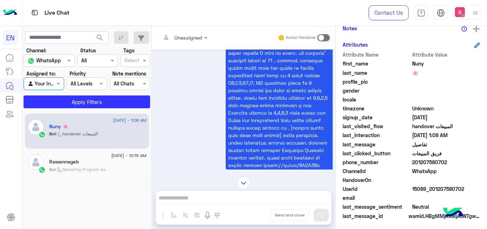
click at [56, 89] on div "Agent Filter Your Inbox" at bounding box center [44, 83] width 40 height 13
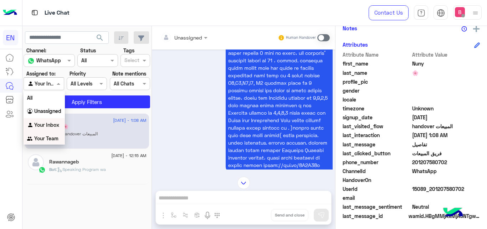
click at [38, 137] on b "Your Team" at bounding box center [46, 138] width 24 height 6
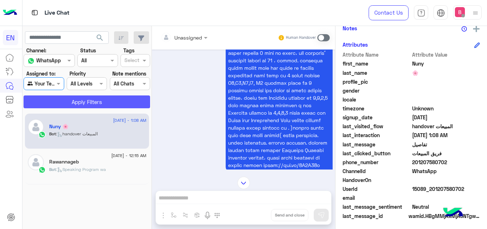
click at [78, 106] on button "Apply Filters" at bounding box center [87, 102] width 127 height 13
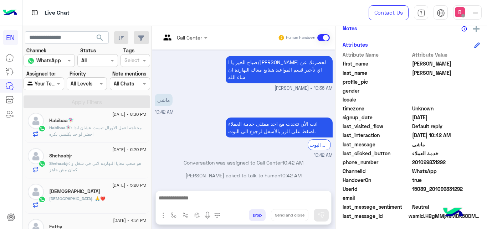
click at [51, 82] on div at bounding box center [44, 83] width 40 height 8
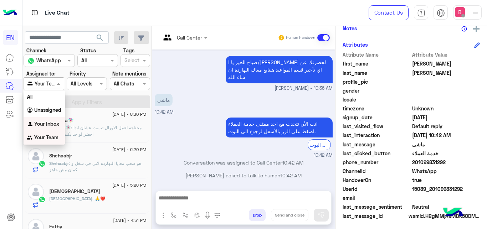
drag, startPoint x: 50, startPoint y: 123, endPoint x: 64, endPoint y: 113, distance: 16.8
click at [51, 123] on b "Your Inbox" at bounding box center [46, 124] width 25 height 6
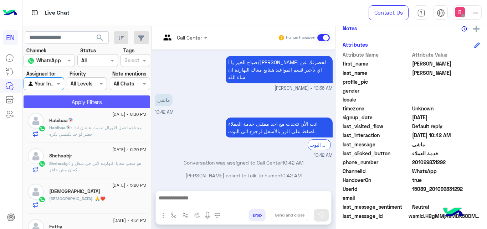
click at [73, 103] on button "Apply Filters" at bounding box center [87, 102] width 127 height 13
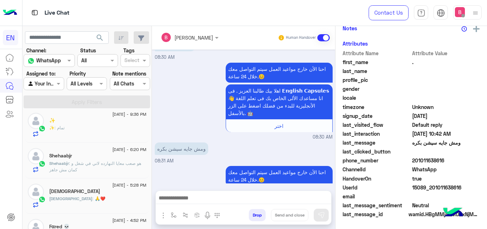
scroll to position [153, 0]
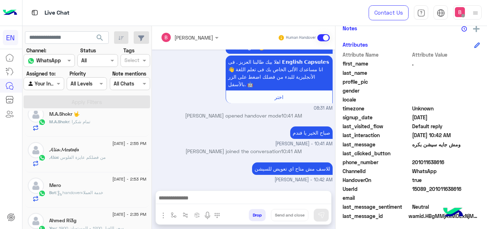
click at [49, 84] on div at bounding box center [44, 83] width 40 height 8
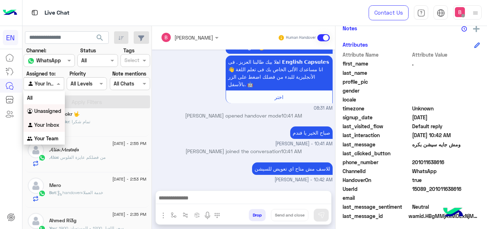
click at [45, 111] on b "Unassigned" at bounding box center [47, 111] width 27 height 6
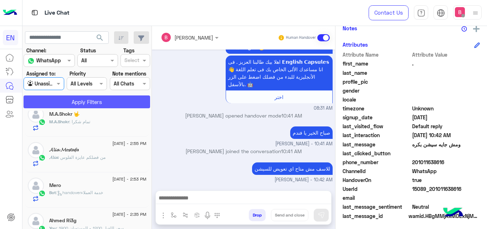
click at [62, 99] on button "Apply Filters" at bounding box center [87, 102] width 127 height 13
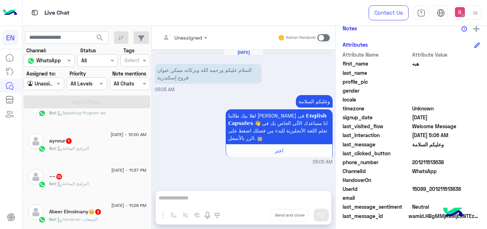
scroll to position [112, 0]
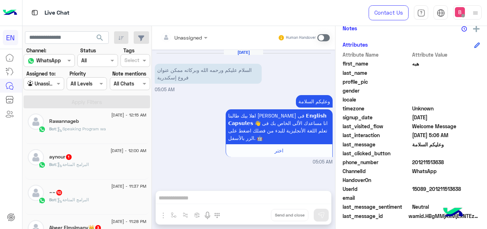
click at [104, 165] on div "Bot : البرامج المتاحة" at bounding box center [97, 167] width 97 height 12
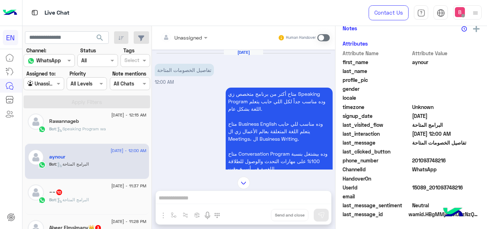
click at [192, 37] on div at bounding box center [184, 37] width 54 height 8
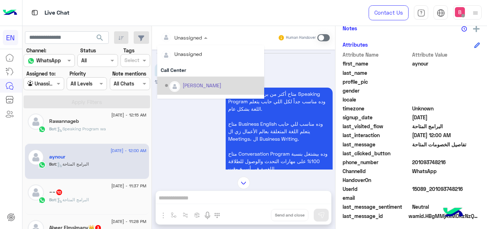
scroll to position [118, 0]
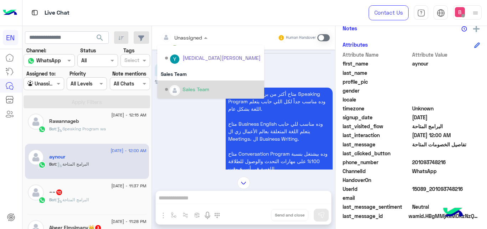
click at [198, 87] on div "Sales Team" at bounding box center [196, 89] width 27 height 7
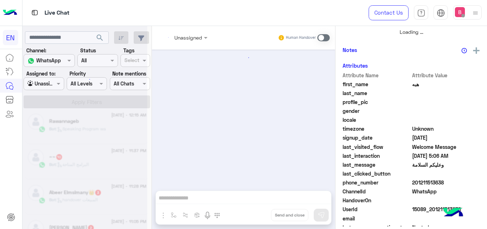
scroll to position [112, 0]
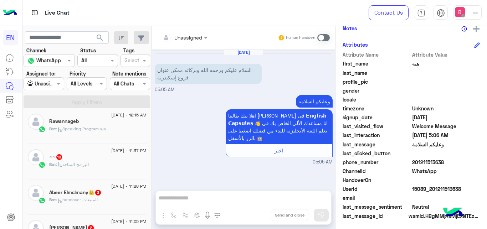
click at [187, 37] on input "text" at bounding box center [175, 37] width 29 height 7
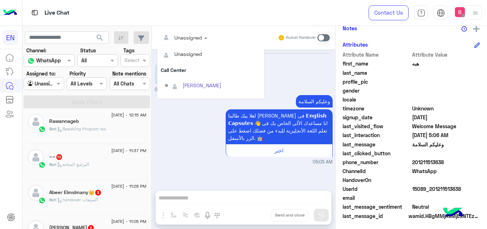
scroll to position [118, 0]
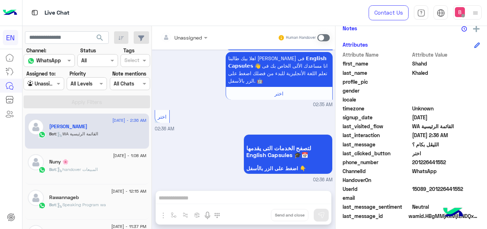
click at [187, 34] on input "text" at bounding box center [175, 37] width 29 height 7
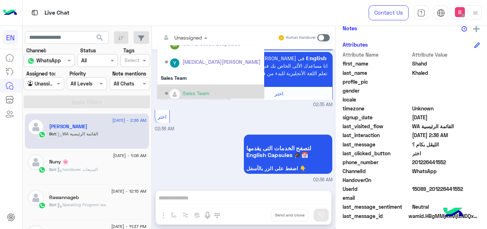
scroll to position [118, 0]
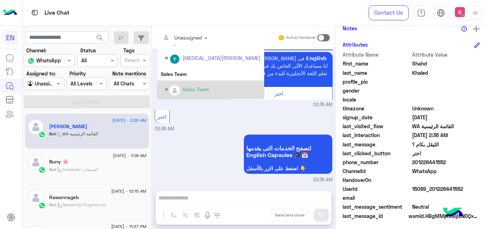
click at [199, 88] on div "Sales Team" at bounding box center [196, 89] width 27 height 7
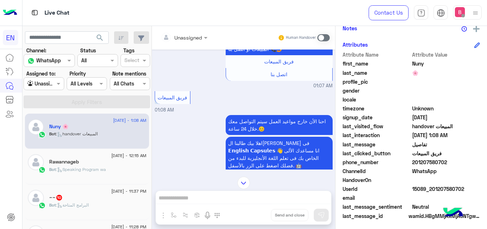
scroll to position [632, 0]
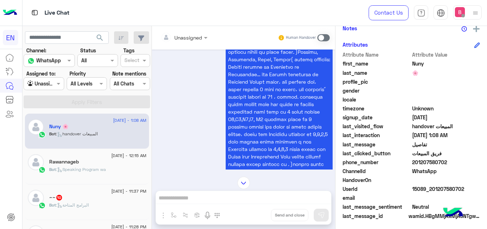
click at [196, 41] on div "Unassigned" at bounding box center [188, 37] width 28 height 7
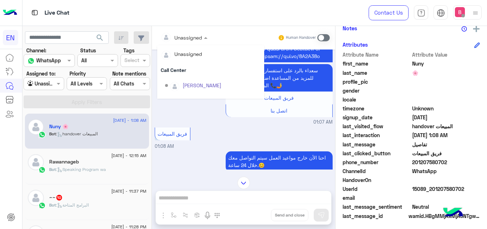
scroll to position [118, 0]
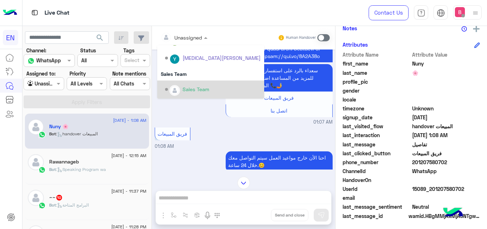
click at [193, 92] on div "Sales Team" at bounding box center [196, 89] width 27 height 7
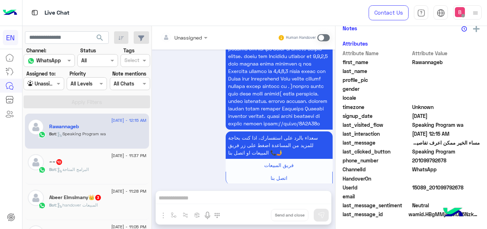
scroll to position [492, 0]
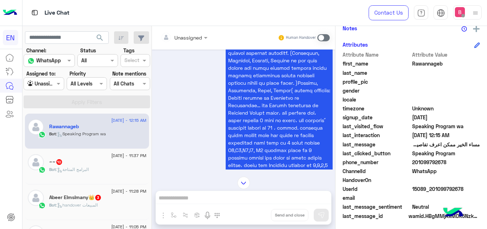
drag, startPoint x: 196, startPoint y: 22, endPoint x: 182, endPoint y: 34, distance: 18.3
click at [194, 22] on div "Live Chat" at bounding box center [177, 13] width 310 height 26
click at [183, 38] on input "text" at bounding box center [175, 37] width 29 height 7
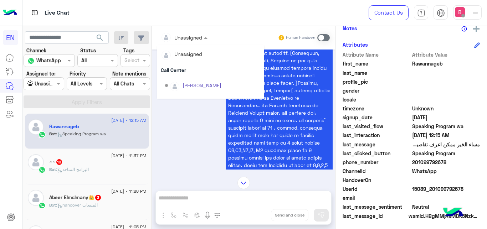
scroll to position [118, 0]
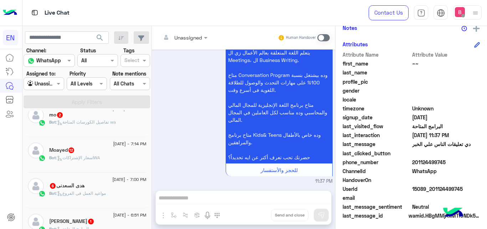
scroll to position [112, 0]
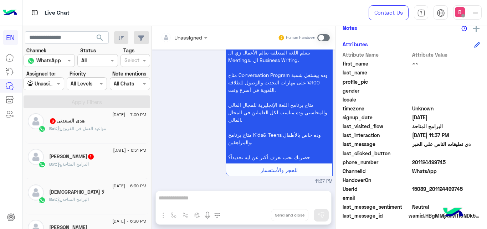
click at [108, 161] on div "[PERSON_NAME] 1" at bounding box center [97, 157] width 97 height 7
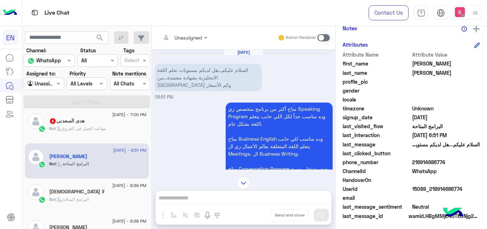
click at [182, 36] on input "text" at bounding box center [175, 37] width 29 height 7
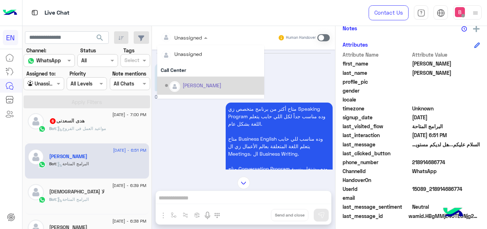
scroll to position [118, 0]
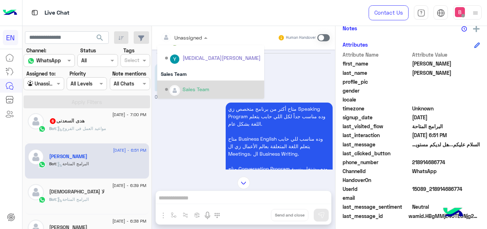
click at [180, 89] on div "Sales Team" at bounding box center [213, 89] width 96 height 12
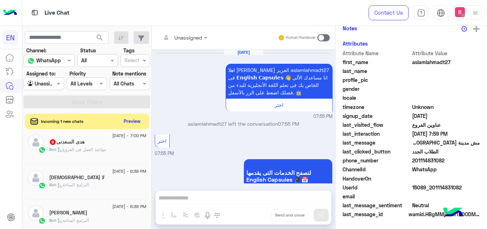
scroll to position [362, 0]
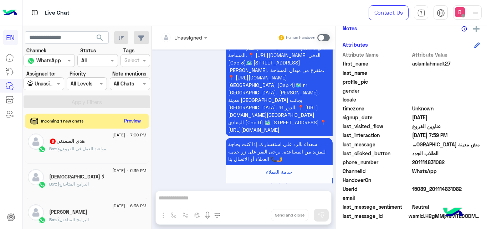
click at [129, 123] on button "Preview" at bounding box center [133, 121] width 22 height 10
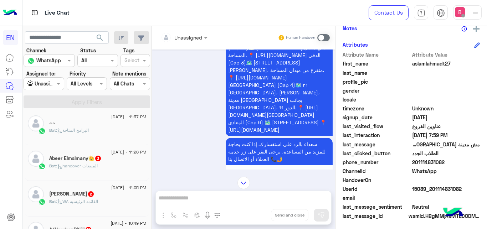
scroll to position [216, 0]
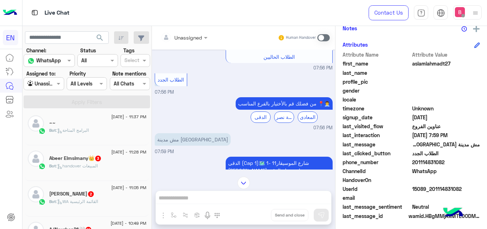
click at [200, 43] on div "Unassigned" at bounding box center [181, 37] width 41 height 14
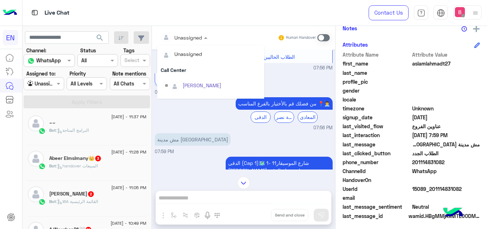
scroll to position [118, 0]
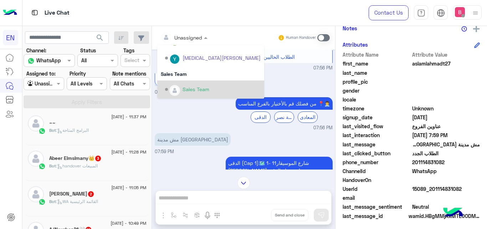
click at [194, 97] on div "Sales Team" at bounding box center [210, 90] width 107 height 18
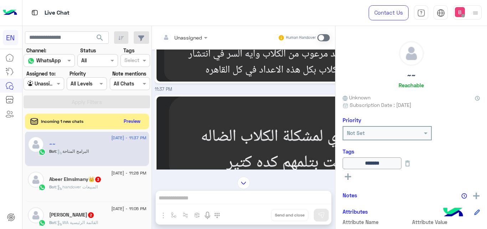
click at [253, 72] on img at bounding box center [271, 38] width 230 height 87
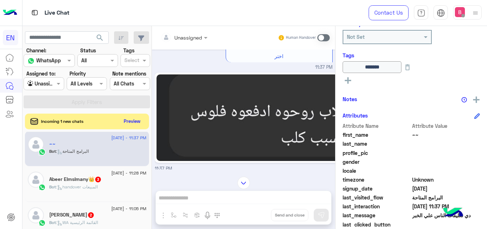
scroll to position [145, 0]
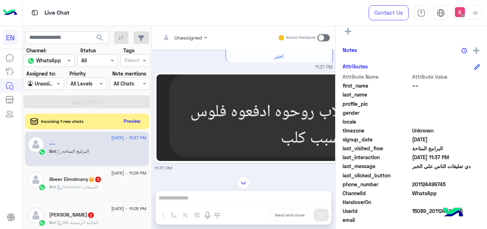
drag, startPoint x: 415, startPoint y: 184, endPoint x: 462, endPoint y: 185, distance: 47.1
click at [462, 185] on span "201124499745" at bounding box center [446, 184] width 68 height 7
copy span "01124499745"
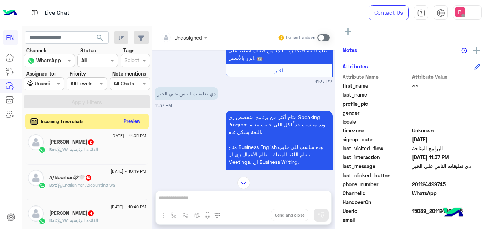
scroll to position [76, 0]
click at [138, 123] on button "Preview" at bounding box center [133, 121] width 22 height 10
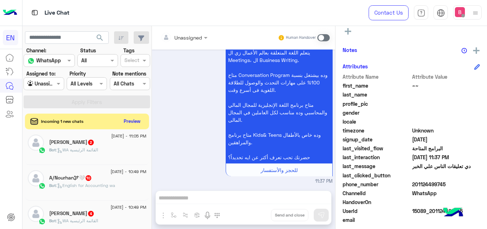
scroll to position [0, 0]
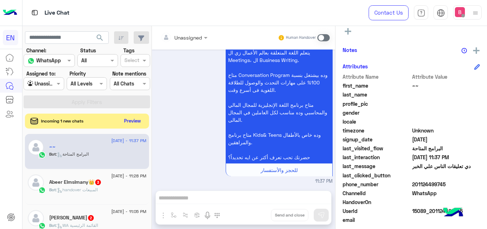
click at [134, 122] on button "Preview" at bounding box center [133, 121] width 22 height 10
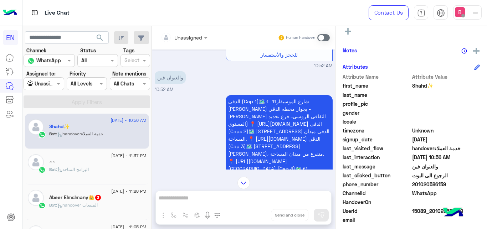
scroll to position [662, 0]
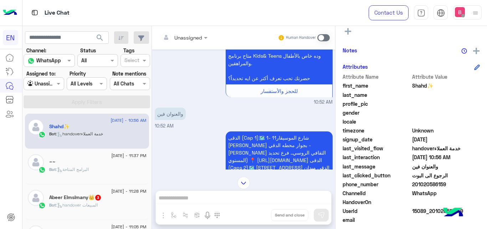
click at [179, 38] on input "text" at bounding box center [175, 37] width 29 height 7
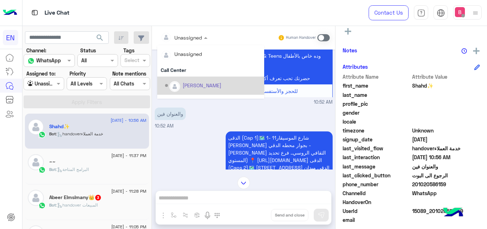
scroll to position [118, 0]
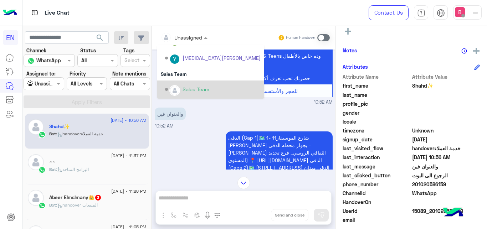
click at [192, 84] on div "Sales Team" at bounding box center [213, 89] width 96 height 12
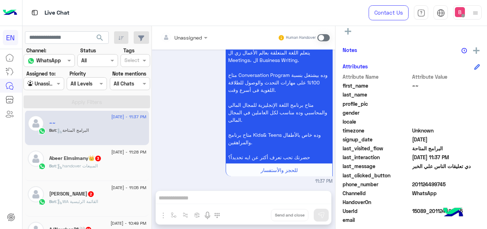
scroll to position [590, 0]
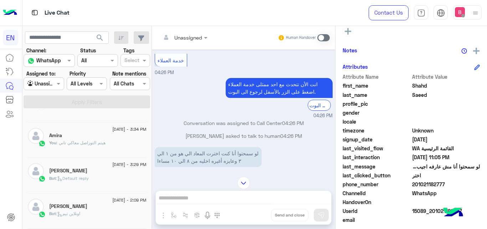
scroll to position [4, 0]
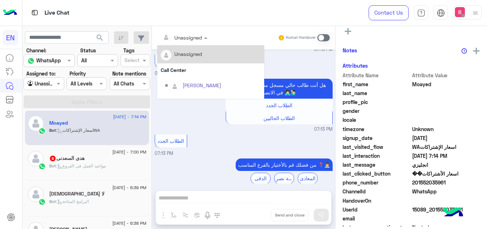
scroll to position [358, 0]
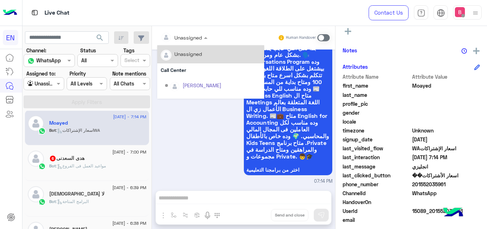
click at [202, 151] on div "متاح أكثر من برنامج متخصص زي Speaking Program وده مناسب جدا لكل اللي حابب يتعلم…" at bounding box center [244, 102] width 178 height 166
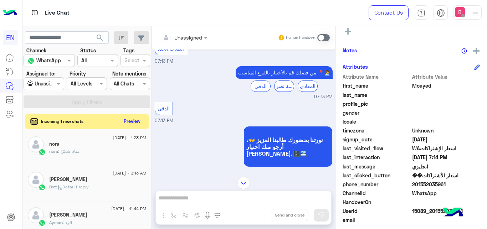
scroll to position [0, 0]
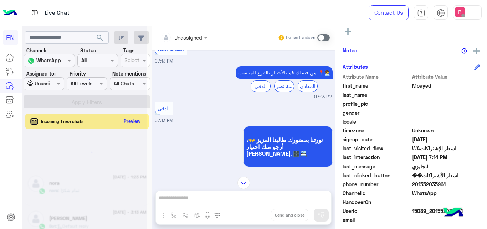
click at [143, 109] on div at bounding box center [84, 117] width 125 height 229
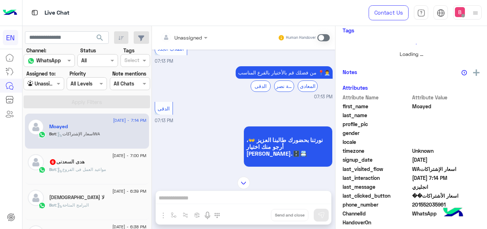
click at [138, 124] on div "Moayed" at bounding box center [97, 127] width 97 height 7
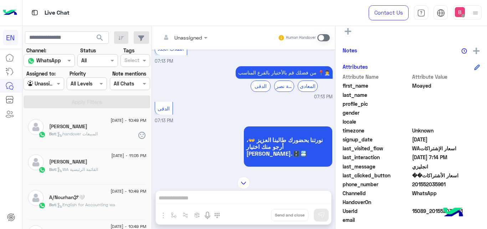
scroll to position [182, 0]
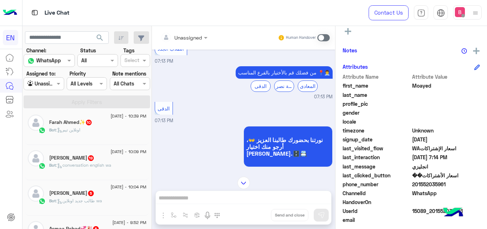
click at [108, 137] on div "Bot : اونلاين تيم" at bounding box center [97, 133] width 97 height 12
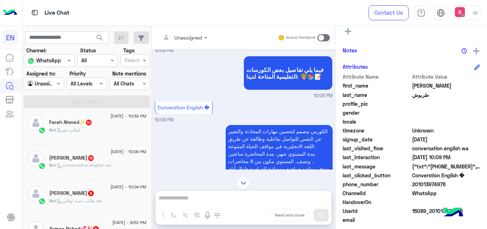
scroll to position [156, 0]
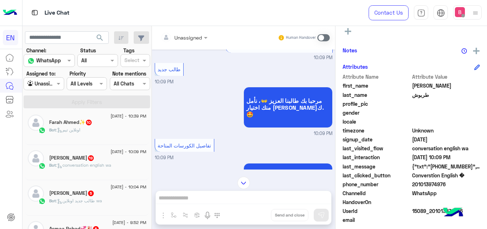
click at [199, 38] on div at bounding box center [184, 37] width 54 height 8
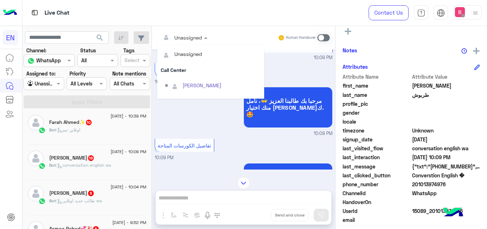
scroll to position [118, 0]
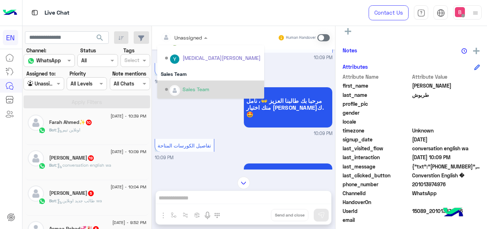
click at [195, 87] on div "Sales Team" at bounding box center [196, 89] width 27 height 7
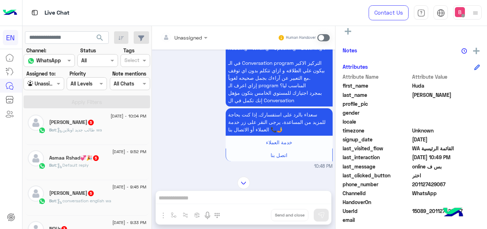
scroll to position [426, 0]
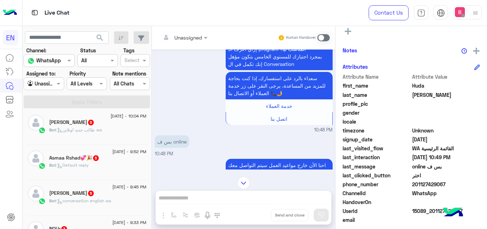
click at [199, 35] on div at bounding box center [184, 37] width 54 height 8
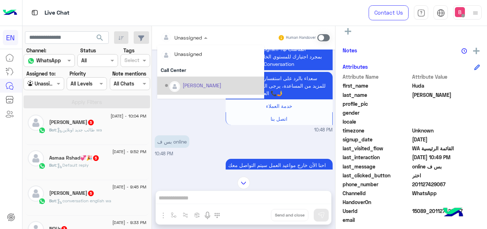
scroll to position [118, 0]
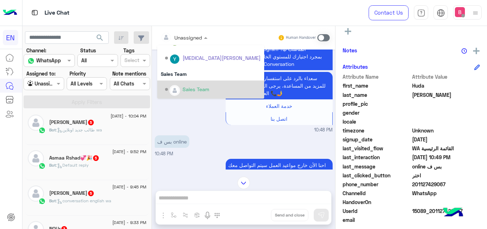
click at [188, 87] on div "Sales Team" at bounding box center [196, 89] width 27 height 7
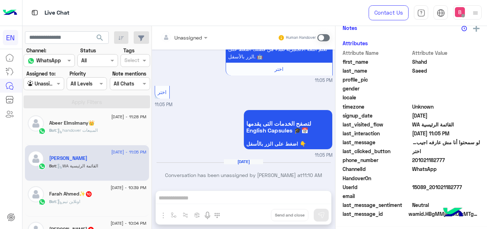
scroll to position [131, 0]
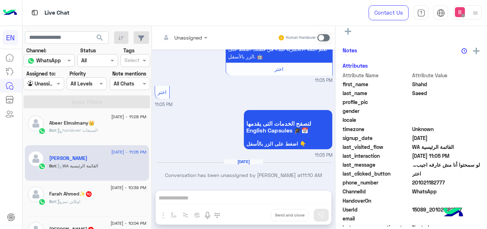
click at [93, 200] on div "Bot : اونلاين تيم" at bounding box center [97, 205] width 97 height 12
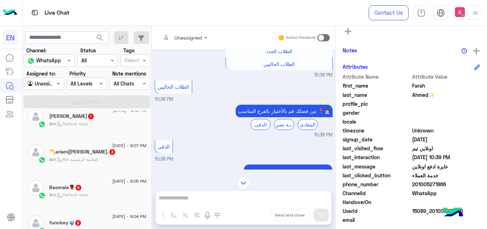
scroll to position [476, 0]
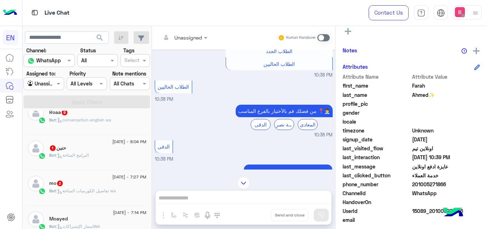
click at [322, 35] on span at bounding box center [323, 37] width 12 height 7
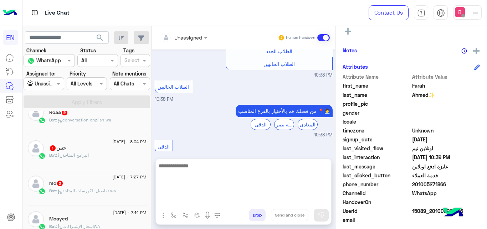
scroll to position [674, 0]
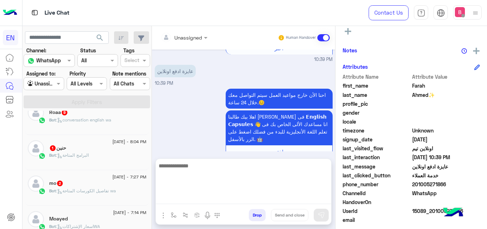
click at [266, 198] on textarea at bounding box center [243, 182] width 175 height 43
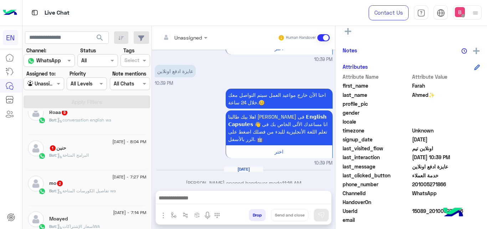
drag, startPoint x: 414, startPoint y: 184, endPoint x: 452, endPoint y: 184, distance: 38.5
click at [452, 184] on span "201005271866" at bounding box center [446, 184] width 68 height 7
copy span "01005271866"
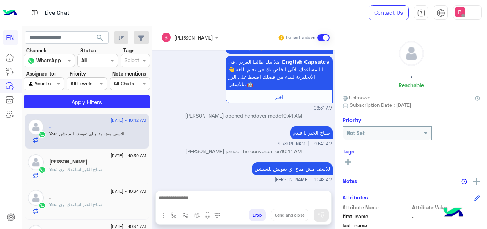
click at [50, 85] on div at bounding box center [44, 83] width 40 height 8
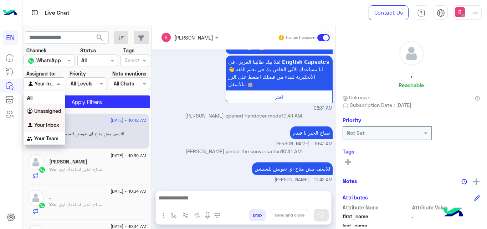
click at [173, 168] on div "للاسف مش متاح اي تعويض للسيشن Bassant Ayman - 10:42 AM" at bounding box center [244, 172] width 178 height 23
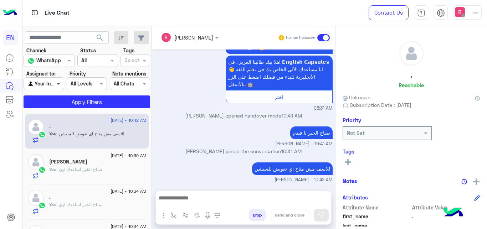
click at [57, 83] on span at bounding box center [59, 83] width 9 height 7
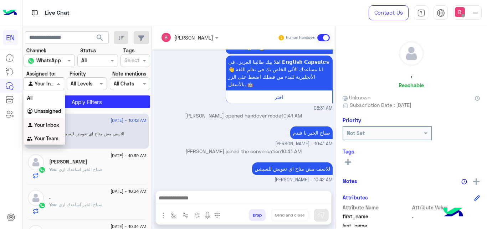
click at [52, 139] on b "Your Team" at bounding box center [46, 138] width 24 height 6
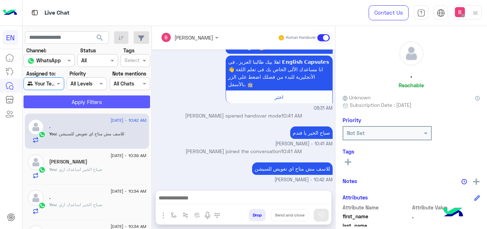
click at [78, 103] on button "Apply Filters" at bounding box center [87, 102] width 127 height 13
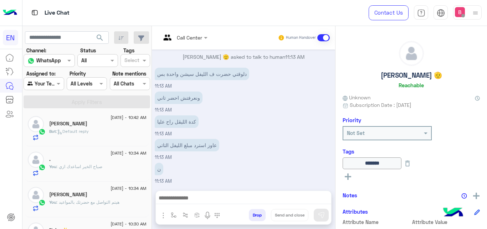
scroll to position [36, 0]
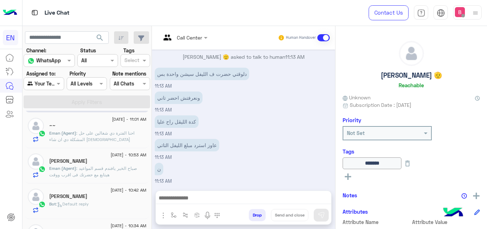
click at [38, 82] on input "text" at bounding box center [35, 83] width 16 height 7
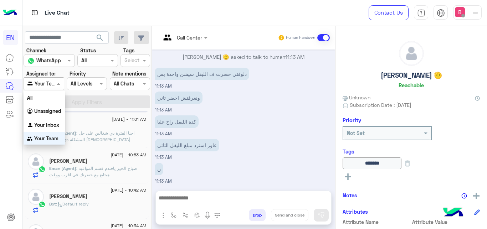
scroll to position [1, 0]
click at [45, 109] on b "Unassigned" at bounding box center [47, 110] width 27 height 6
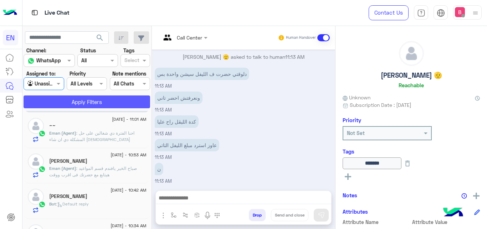
click at [68, 100] on button "Apply Filters" at bounding box center [87, 102] width 127 height 13
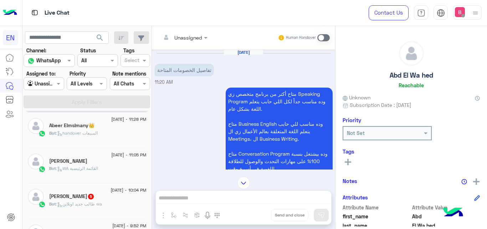
click at [199, 38] on div at bounding box center [184, 37] width 54 height 8
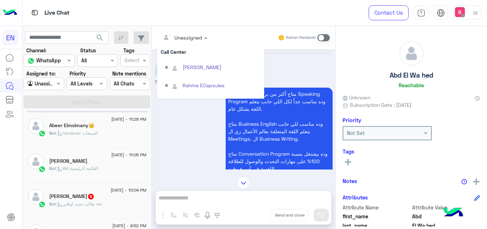
scroll to position [100, 0]
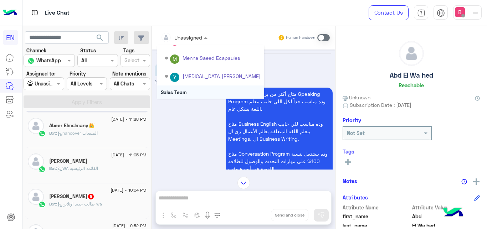
click at [181, 90] on div "Sales Team" at bounding box center [210, 92] width 107 height 13
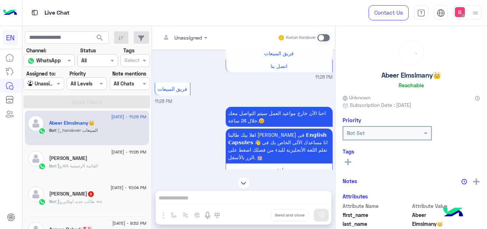
scroll to position [251, 0]
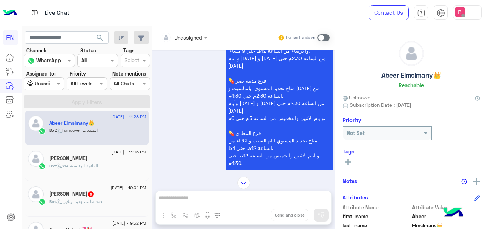
click at [192, 35] on div at bounding box center [184, 37] width 54 height 8
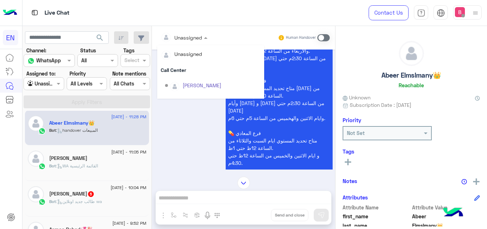
scroll to position [118, 0]
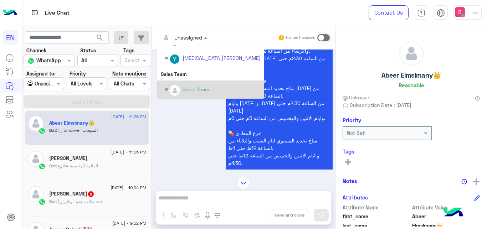
click at [192, 86] on div "Sales Team" at bounding box center [213, 89] width 96 height 12
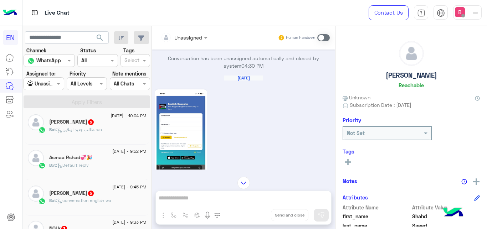
scroll to position [155, 0]
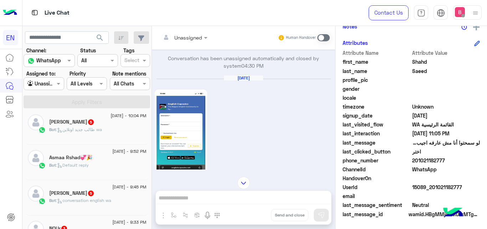
drag, startPoint x: 414, startPoint y: 160, endPoint x: 421, endPoint y: 161, distance: 7.0
click at [452, 163] on span "201021182777" at bounding box center [446, 160] width 68 height 7
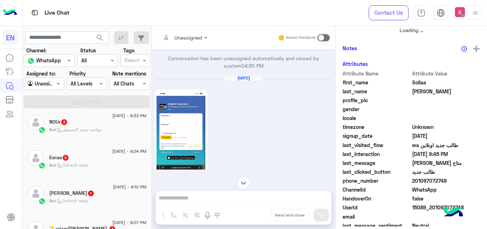
scroll to position [40, 0]
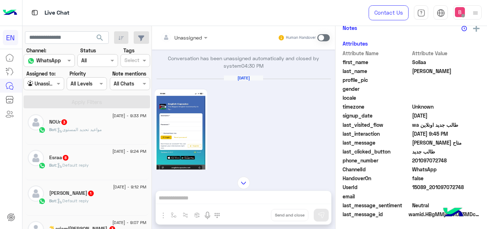
click at [319, 38] on span at bounding box center [323, 37] width 12 height 7
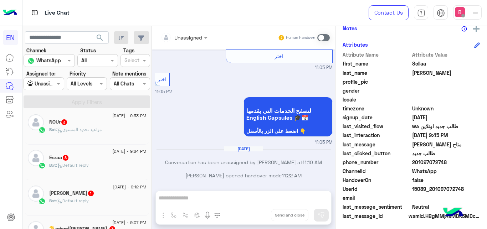
click at [179, 202] on div "Unassigned Human Handover Jul 22, 2025 العفو Yasmin Saeed - 04:33 PM معلش ممكن …" at bounding box center [243, 129] width 183 height 206
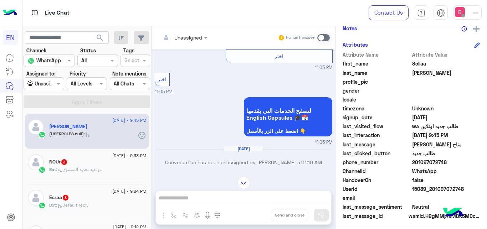
scroll to position [170, 0]
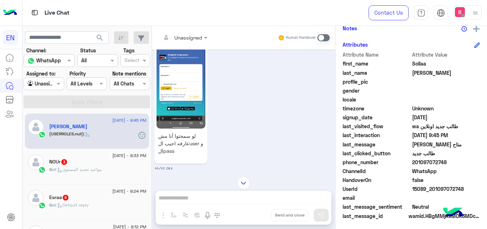
click at [321, 37] on span at bounding box center [323, 37] width 12 height 7
click at [323, 35] on span at bounding box center [323, 37] width 12 height 7
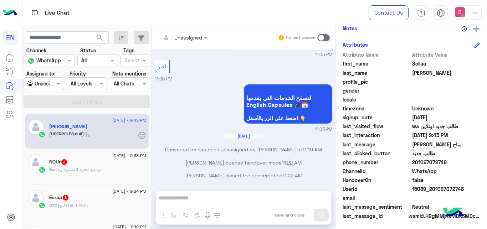
scroll to position [378, 0]
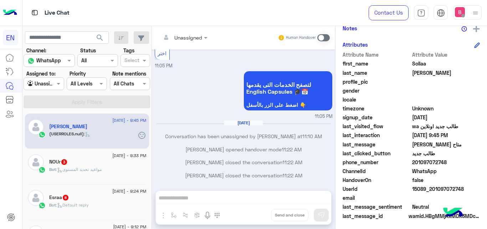
click at [213, 198] on div "Unassigned Human Handover Jul 22, 2025 العفو Yasmin Saeed - 04:33 PM معلش ممكن …" at bounding box center [243, 129] width 183 height 206
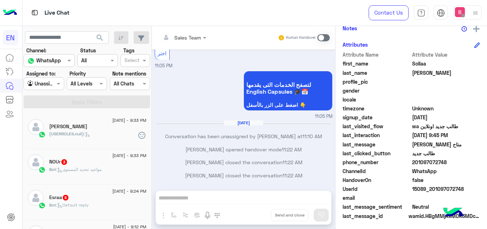
click at [324, 31] on div "Human Handover" at bounding box center [304, 37] width 52 height 13
click at [324, 35] on span at bounding box center [323, 37] width 12 height 7
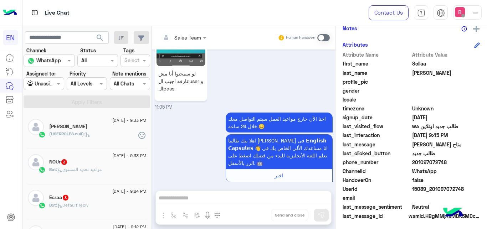
scroll to position [390, 0]
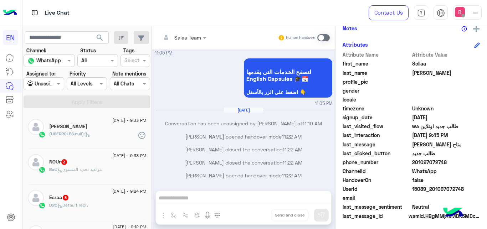
click at [202, 206] on div "Sales Team Human Handover Jul 22, 2025 العفو Yasmin Saeed - 04:33 PM معلش ممكن …" at bounding box center [243, 129] width 183 height 206
click at [328, 36] on span at bounding box center [323, 37] width 12 height 7
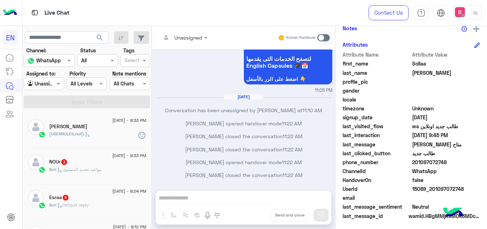
click at [325, 35] on span at bounding box center [323, 37] width 12 height 7
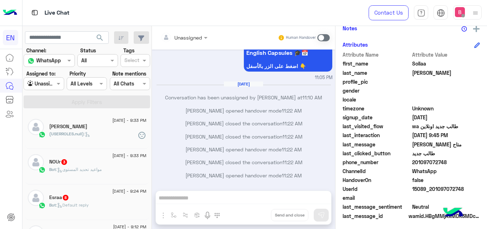
click at [325, 36] on span at bounding box center [323, 37] width 12 height 7
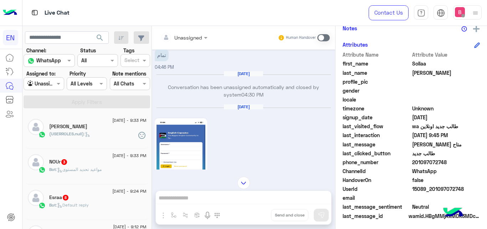
scroll to position [273, 0]
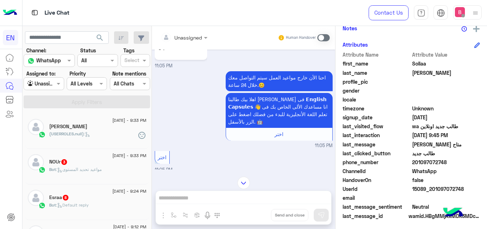
click at [223, 199] on div "Unassigned Human Handover Jul 22, 2025 العفو Yasmin Saeed - 04:33 PM معلش ممكن …" at bounding box center [243, 129] width 183 height 206
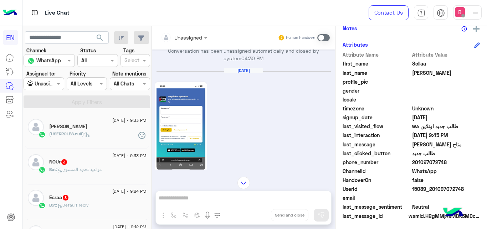
click at [247, 127] on div "Aug 24, 2025 لو سمحتوا أنا مش عارفه اجيب الuser و الpass 11:05 PM" at bounding box center [244, 141] width 178 height 147
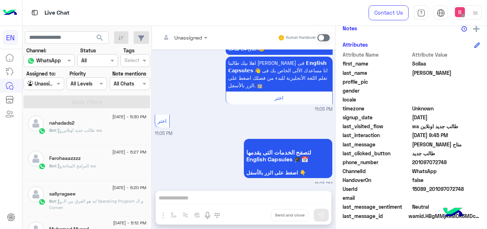
scroll to position [455, 0]
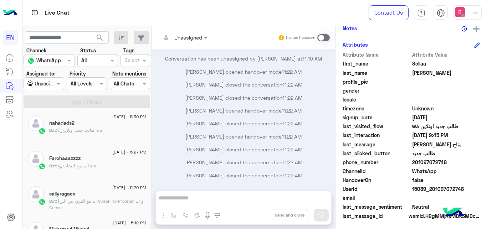
click at [219, 205] on div "Unassigned Human Handover Jul 22, 2025 العفو Yasmin Saeed - 04:33 PM معلش ممكن …" at bounding box center [243, 129] width 183 height 206
click at [220, 205] on div "Unassigned Human Handover Jul 22, 2025 العفو Yasmin Saeed - 04:33 PM معلش ممكن …" at bounding box center [243, 129] width 183 height 206
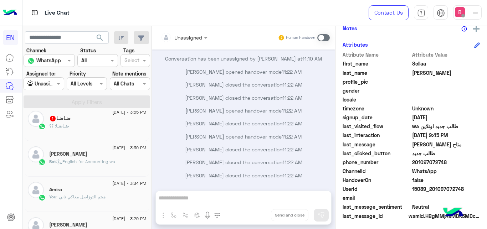
click at [248, 201] on div "Unassigned Human Handover Jul 22, 2025 العفو Yasmin Saeed - 04:33 PM معلش ممكن …" at bounding box center [243, 129] width 183 height 206
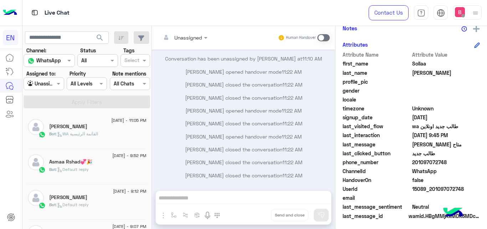
scroll to position [4, 0]
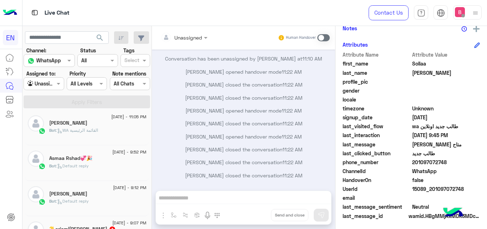
click at [47, 84] on div at bounding box center [44, 83] width 40 height 8
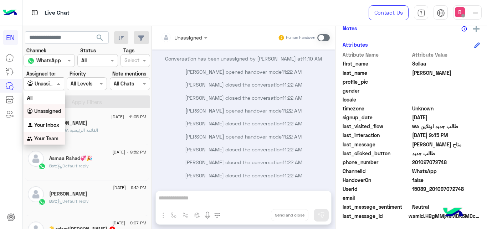
click at [49, 138] on b "Your Team" at bounding box center [46, 138] width 24 height 6
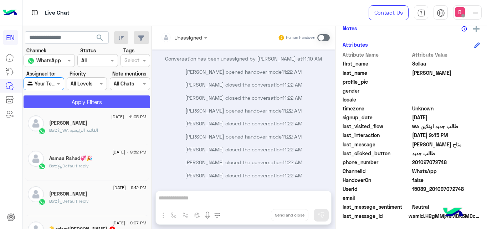
click at [78, 96] on button "Apply Filters" at bounding box center [87, 102] width 127 height 13
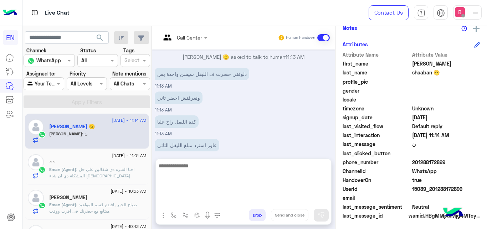
click at [203, 202] on textarea at bounding box center [243, 182] width 175 height 43
type textarea "*"
type textarea "**********"
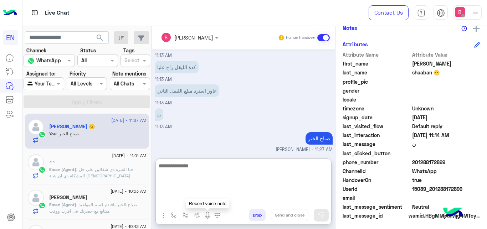
scroll to position [229, 0]
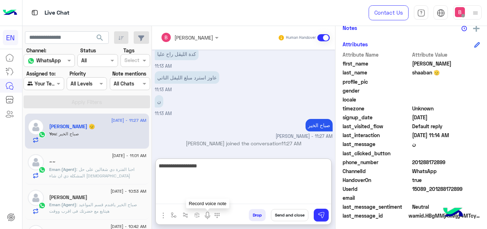
type textarea "**********"
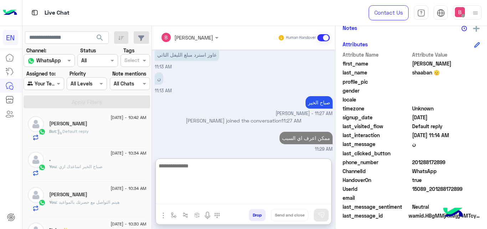
scroll to position [218, 0]
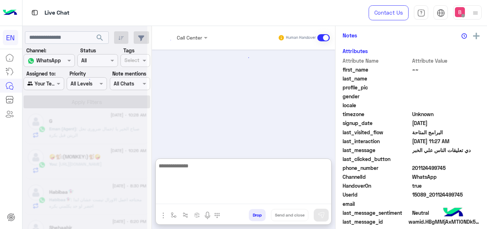
scroll to position [318, 0]
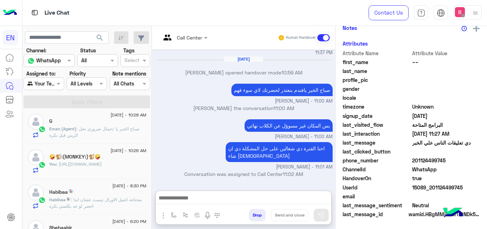
click at [51, 87] on div at bounding box center [44, 83] width 40 height 8
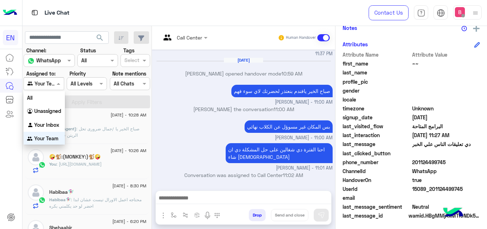
scroll to position [1, 0]
click at [54, 111] on b "Unassigned" at bounding box center [47, 110] width 27 height 6
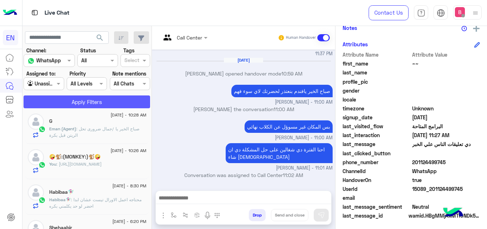
click at [71, 102] on button "Apply Filters" at bounding box center [87, 102] width 127 height 13
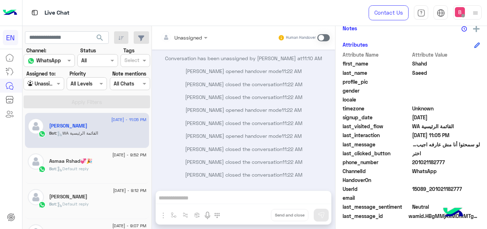
scroll to position [110, 0]
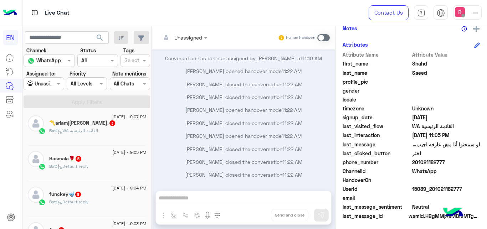
click at [109, 139] on div "Bot : WA القائمة الرئيسية" at bounding box center [97, 134] width 97 height 12
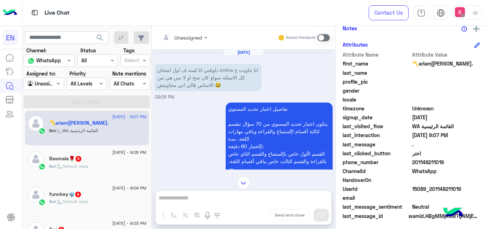
scroll to position [109, 0]
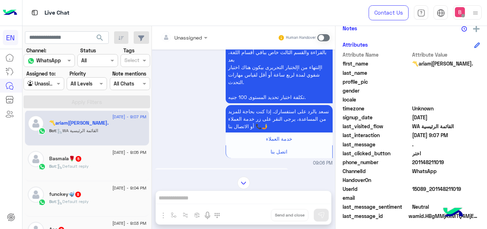
drag, startPoint x: 411, startPoint y: 164, endPoint x: 435, endPoint y: 166, distance: 24.7
click at [444, 165] on div "phone_number 201148211019" at bounding box center [411, 163] width 137 height 9
click at [456, 168] on div "phone_number 201148211019" at bounding box center [411, 163] width 137 height 9
drag, startPoint x: 414, startPoint y: 161, endPoint x: 455, endPoint y: 167, distance: 41.4
click at [464, 166] on span "201148211019" at bounding box center [446, 162] width 68 height 7
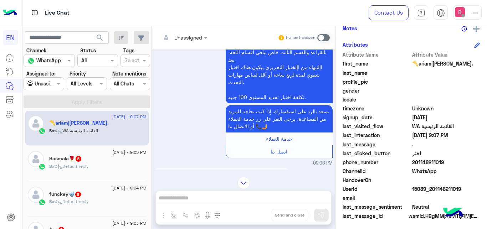
copy span "01148211019"
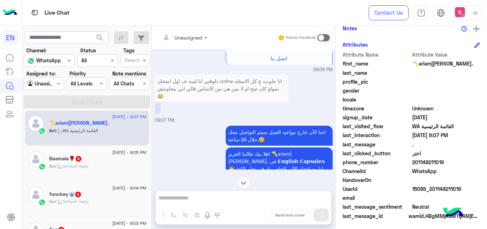
scroll to position [218, 0]
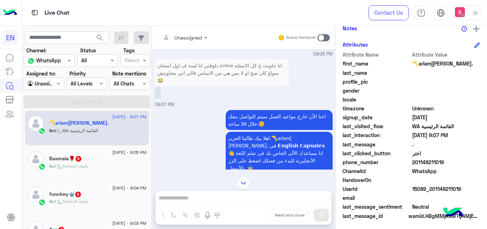
click at [322, 38] on span at bounding box center [323, 37] width 12 height 7
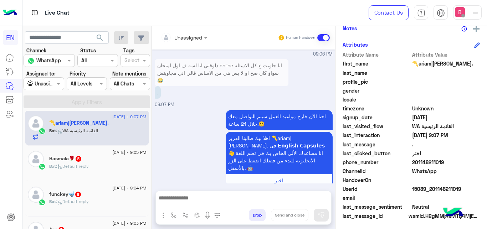
scroll to position [322, 0]
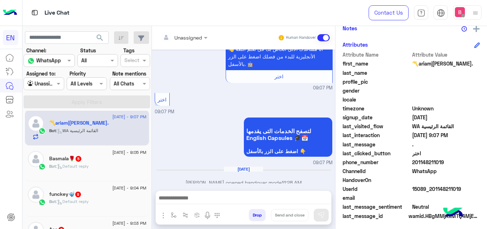
click at [229, 199] on div at bounding box center [243, 200] width 175 height 18
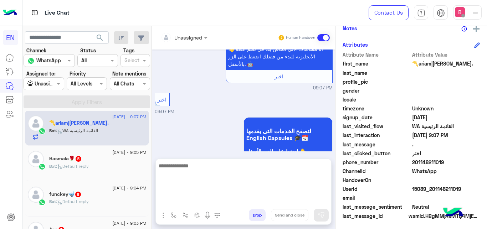
click at [227, 204] on textarea at bounding box center [243, 182] width 175 height 43
type textarea "**********"
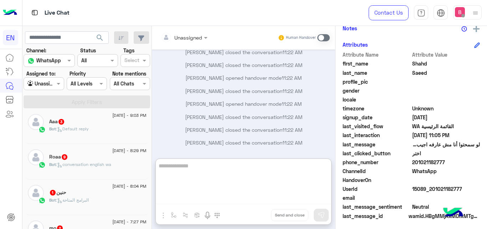
scroll to position [110, 0]
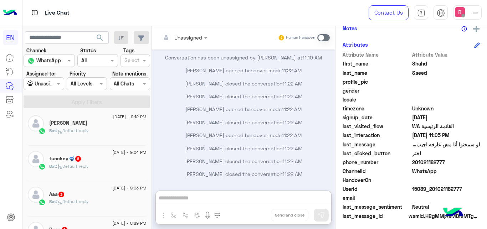
click at [102, 170] on div "Bot : Default reply" at bounding box center [97, 169] width 97 height 12
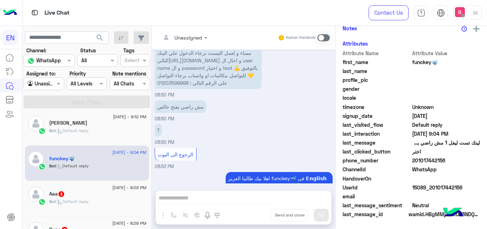
scroll to position [153, 0]
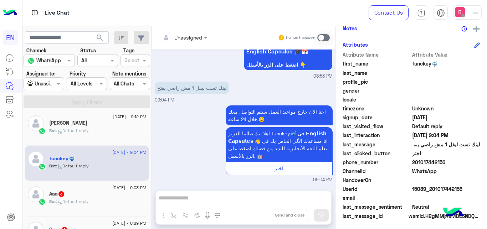
drag, startPoint x: 414, startPoint y: 162, endPoint x: 452, endPoint y: 166, distance: 38.7
click at [452, 166] on span "201017442156" at bounding box center [446, 162] width 68 height 7
copy span "01017442156"
click at [319, 37] on span at bounding box center [323, 37] width 12 height 7
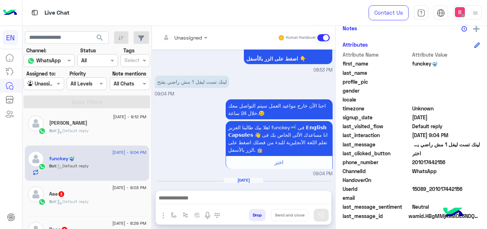
scroll to position [307, 0]
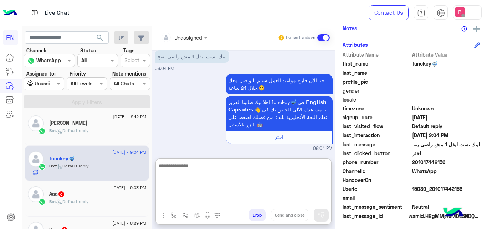
paste textarea "**********"
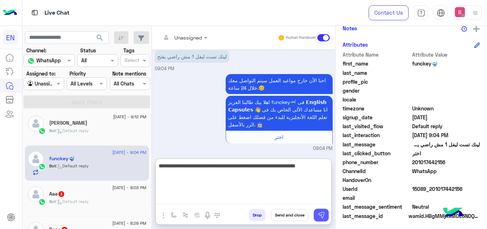
type textarea "**********"
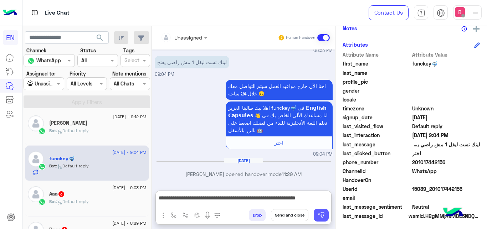
click at [314, 212] on button at bounding box center [321, 215] width 15 height 13
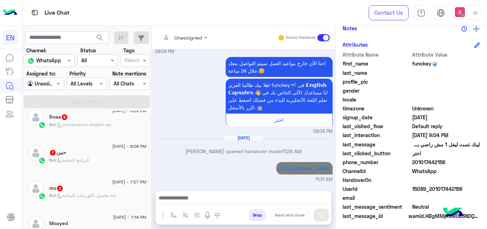
scroll to position [183, 0]
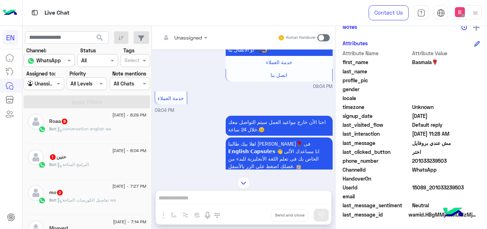
scroll to position [155, 0]
drag, startPoint x: 415, startPoint y: 161, endPoint x: 434, endPoint y: 157, distance: 19.3
click at [470, 164] on span "201033239503" at bounding box center [446, 160] width 68 height 7
click at [450, 150] on span "اختر" at bounding box center [446, 151] width 68 height 7
drag, startPoint x: 413, startPoint y: 158, endPoint x: 455, endPoint y: 164, distance: 41.8
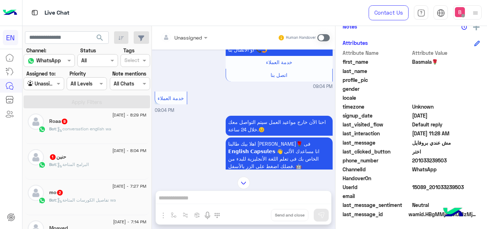
click at [458, 164] on span "201033239503" at bounding box center [446, 160] width 68 height 7
copy span "01033239503"
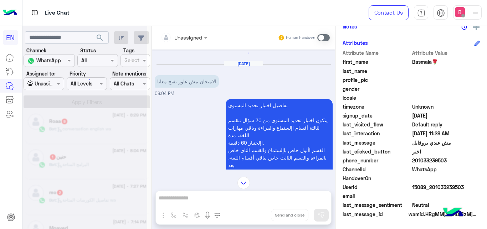
scroll to position [0, 0]
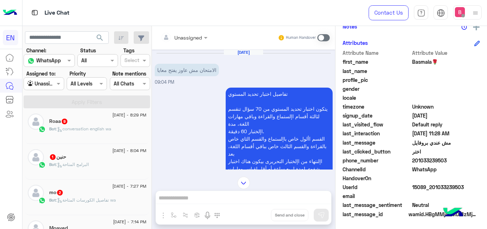
click at [325, 38] on span at bounding box center [323, 37] width 12 height 7
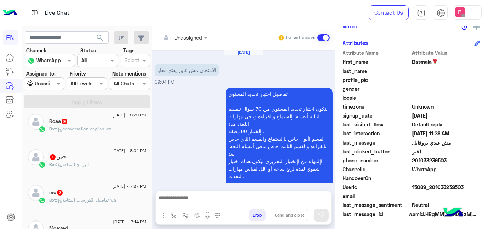
scroll to position [487, 0]
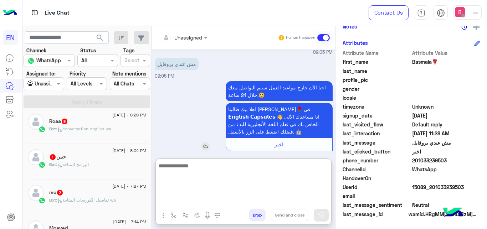
paste textarea "**********"
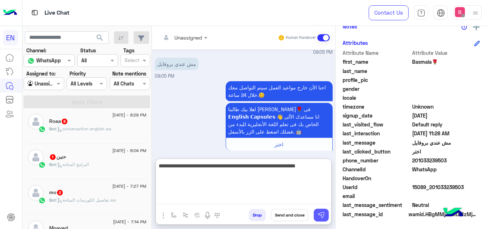
type textarea "**********"
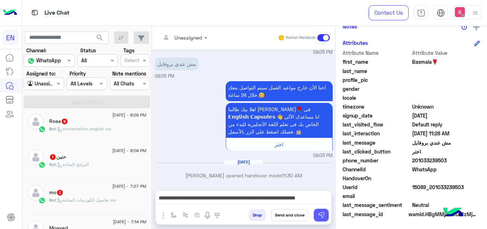
click at [320, 216] on img at bounding box center [321, 215] width 7 height 7
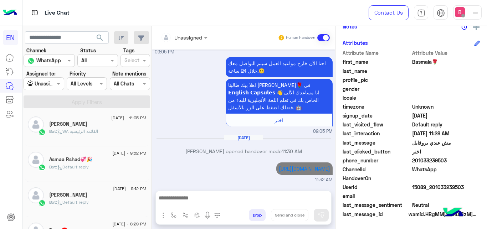
scroll to position [183, 0]
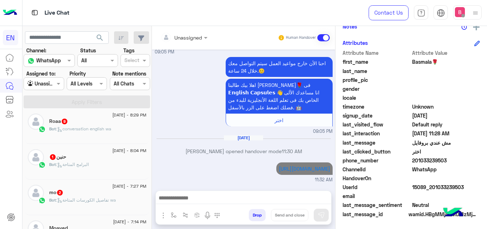
click at [104, 130] on span ": conversation english wa" at bounding box center [83, 128] width 55 height 5
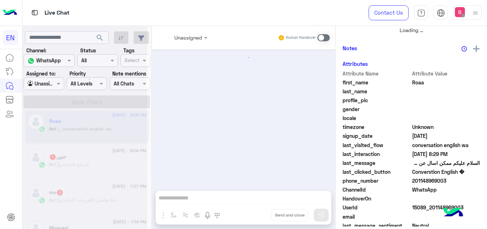
scroll to position [175, 0]
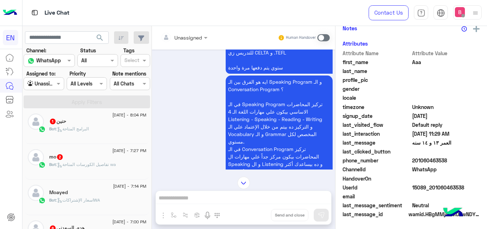
scroll to position [183, 0]
click at [188, 39] on input "text" at bounding box center [175, 37] width 29 height 7
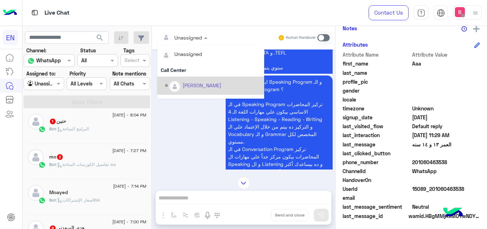
scroll to position [118, 0]
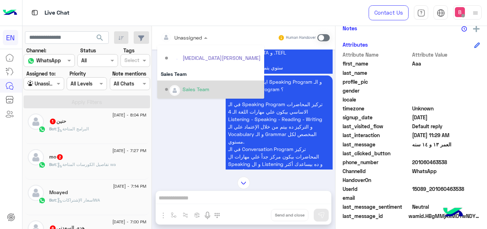
click at [182, 89] on div "Sales Team" at bounding box center [213, 89] width 96 height 12
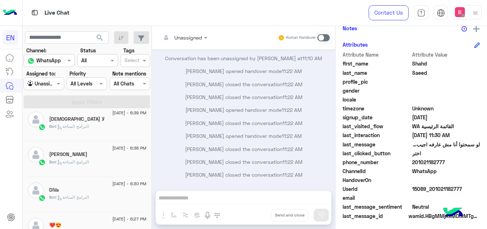
scroll to position [183, 0]
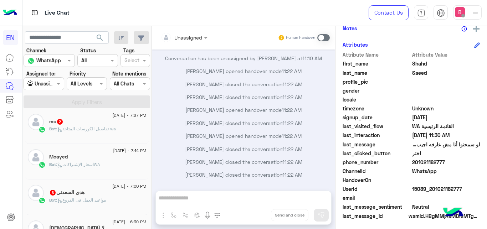
click at [115, 133] on div "Bot : تفاصيل الكورسات المتاحة wa" at bounding box center [97, 132] width 97 height 12
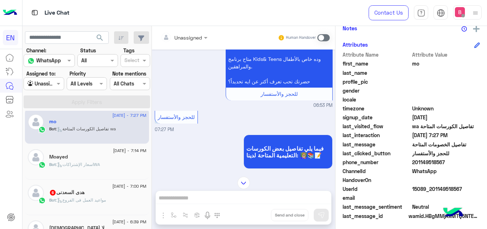
scroll to position [150, 0]
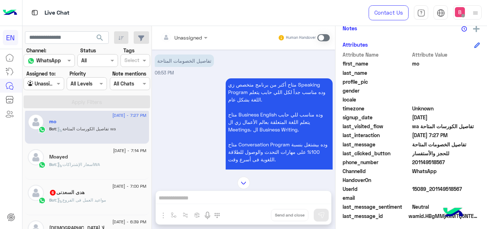
click at [192, 43] on div "Unassigned" at bounding box center [181, 37] width 41 height 14
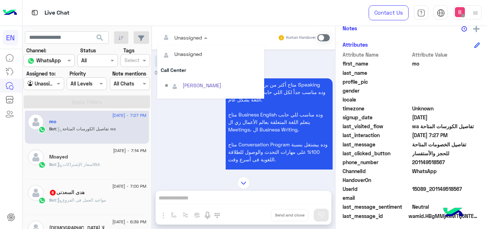
scroll to position [118, 0]
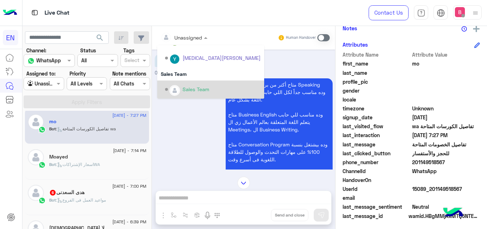
click at [178, 86] on div "Options list" at bounding box center [174, 90] width 11 height 11
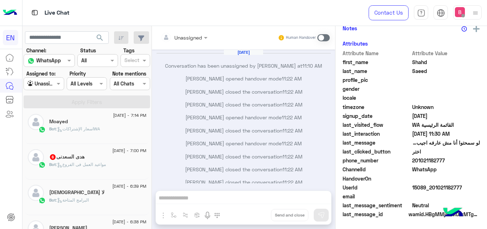
scroll to position [7, 0]
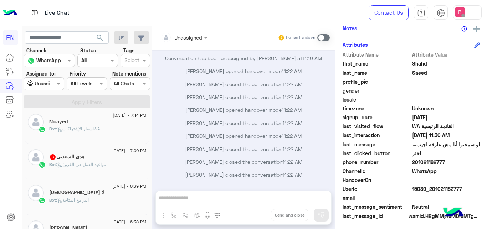
click at [62, 165] on icon at bounding box center [59, 165] width 5 height 5
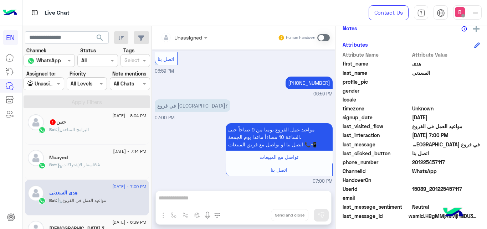
scroll to position [146, 0]
click at [51, 84] on div at bounding box center [44, 83] width 40 height 8
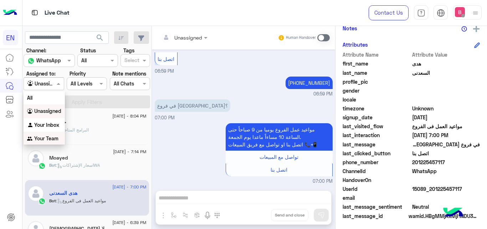
click at [45, 142] on b "Your Team" at bounding box center [46, 138] width 24 height 6
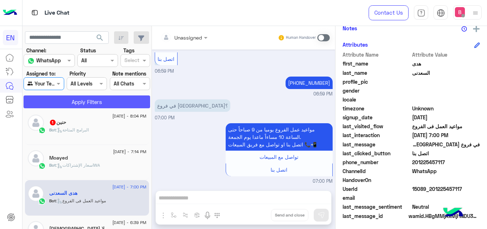
click at [78, 102] on button "Apply Filters" at bounding box center [87, 102] width 127 height 13
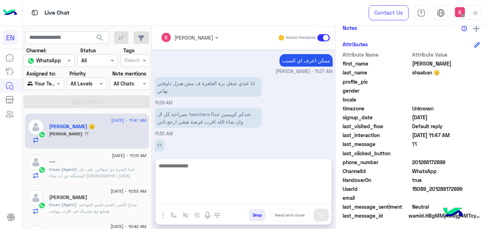
click at [191, 200] on textarea at bounding box center [243, 182] width 175 height 43
type textarea "**********"
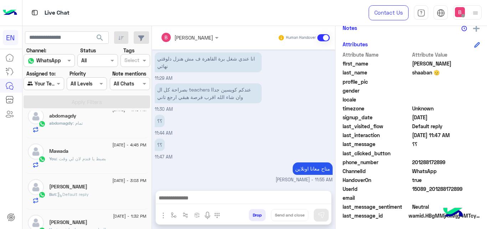
scroll to position [139, 0]
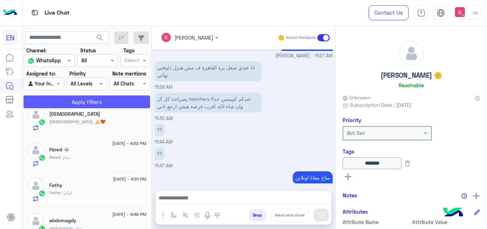
scroll to position [364, 0]
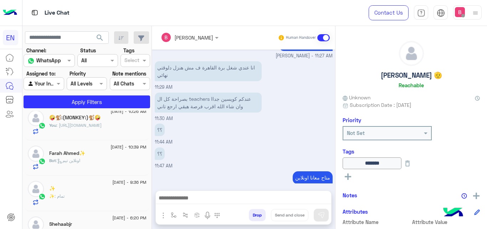
click at [53, 83] on div at bounding box center [44, 83] width 40 height 8
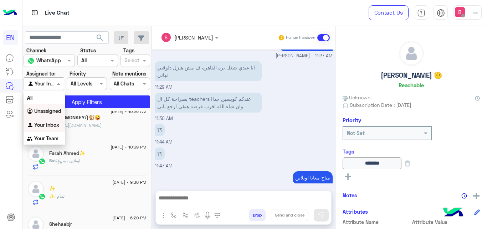
click at [51, 112] on b "Unassigned" at bounding box center [47, 111] width 27 height 6
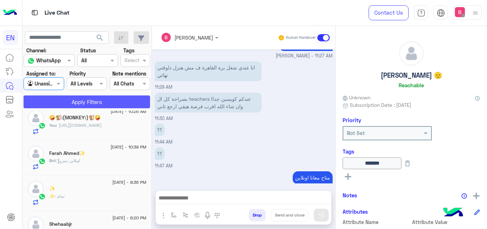
click at [64, 103] on button "Apply Filters" at bounding box center [87, 102] width 127 height 13
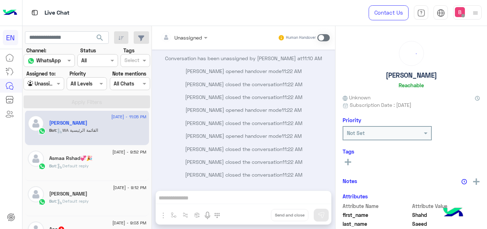
scroll to position [113, 0]
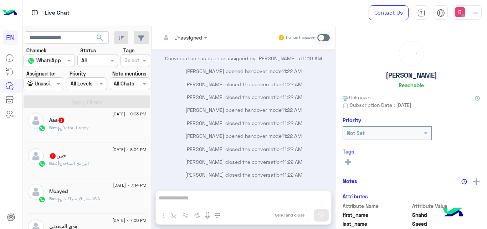
click at [111, 126] on div "Bot : Default reply" at bounding box center [97, 131] width 97 height 12
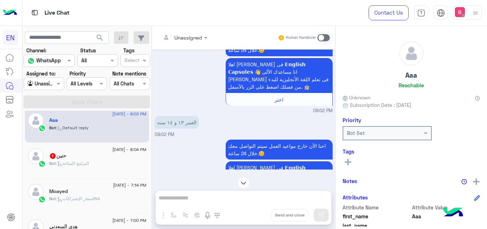
scroll to position [152, 0]
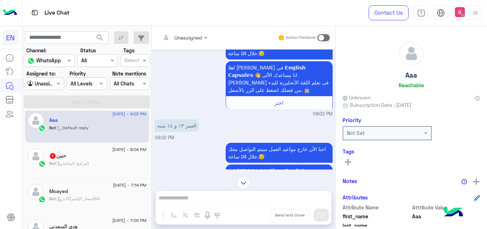
click at [199, 33] on div at bounding box center [184, 37] width 54 height 8
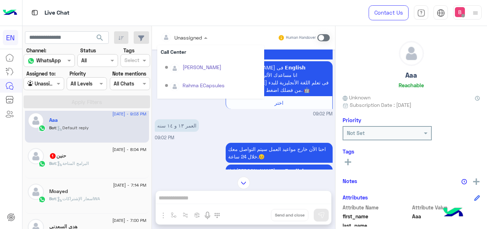
scroll to position [100, 0]
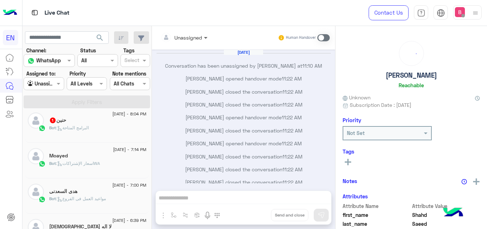
click at [110, 123] on div "حنين 1" at bounding box center [97, 120] width 97 height 7
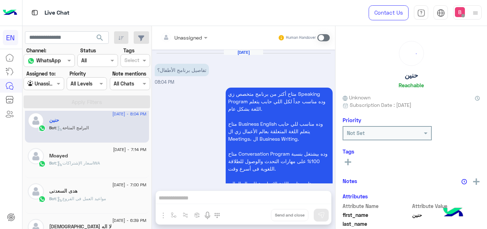
click at [196, 38] on div at bounding box center [184, 37] width 54 height 8
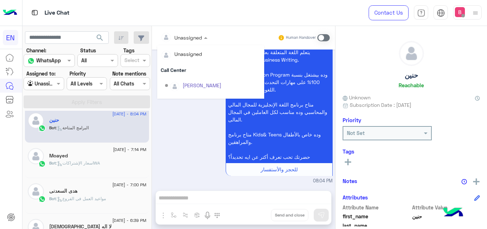
scroll to position [118, 0]
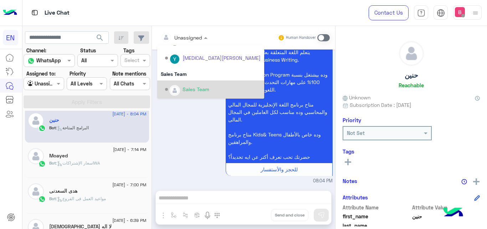
click at [193, 91] on div "Sales Team" at bounding box center [196, 89] width 27 height 7
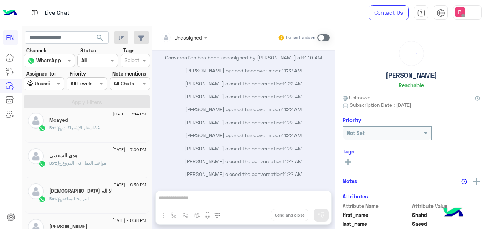
scroll to position [7, 0]
